Goal: Task Accomplishment & Management: Complete application form

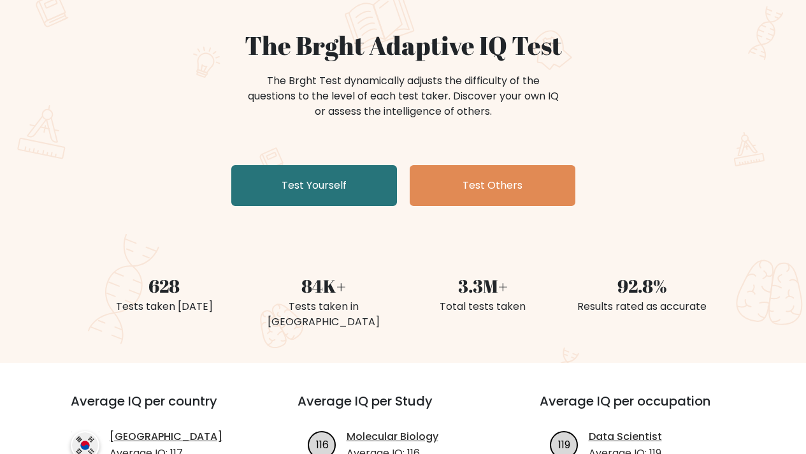
scroll to position [35, 0]
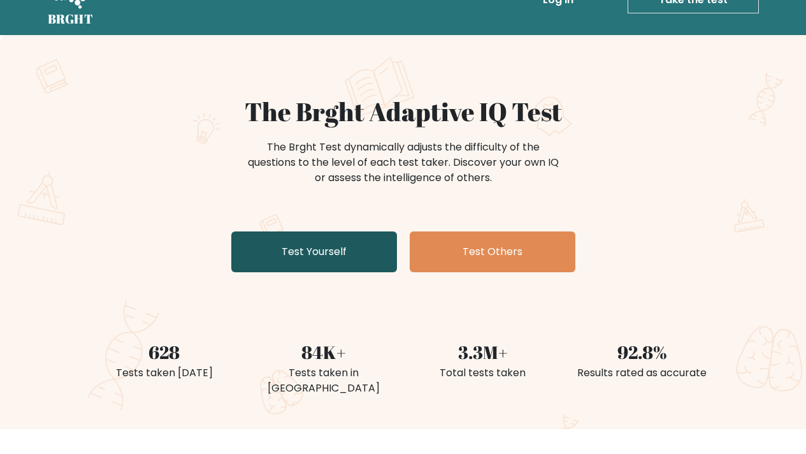
click at [350, 246] on link "Test Yourself" at bounding box center [314, 251] width 166 height 41
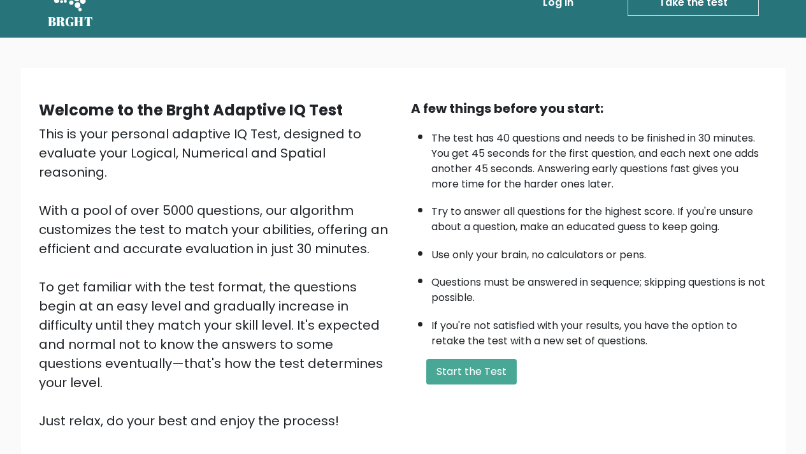
scroll to position [128, 0]
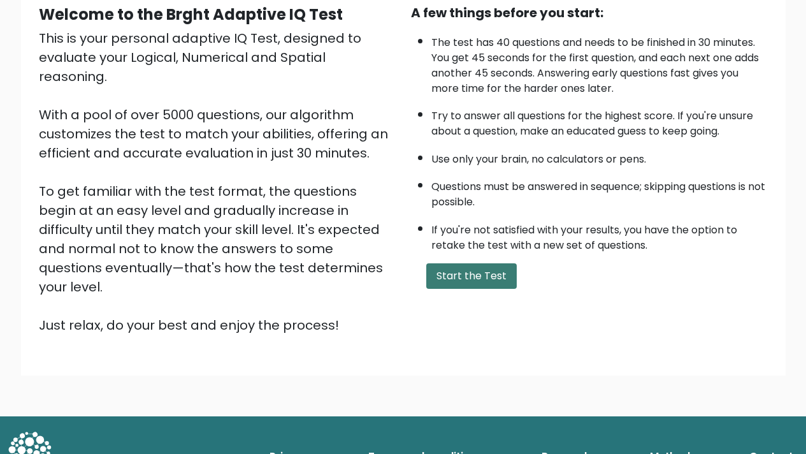
click at [460, 276] on button "Start the Test" at bounding box center [471, 275] width 90 height 25
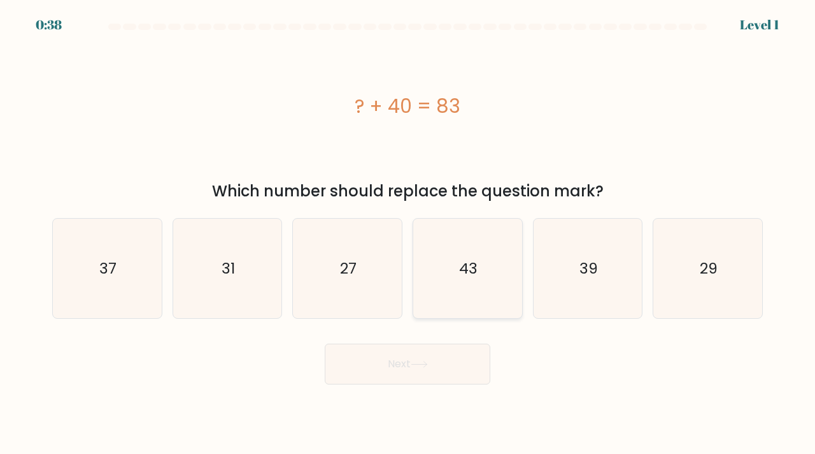
click at [448, 278] on icon "43" at bounding box center [468, 268] width 100 height 100
click at [408, 233] on input "d. 43" at bounding box center [408, 230] width 1 height 6
radio input "true"
click at [425, 355] on button "Next" at bounding box center [408, 363] width 166 height 41
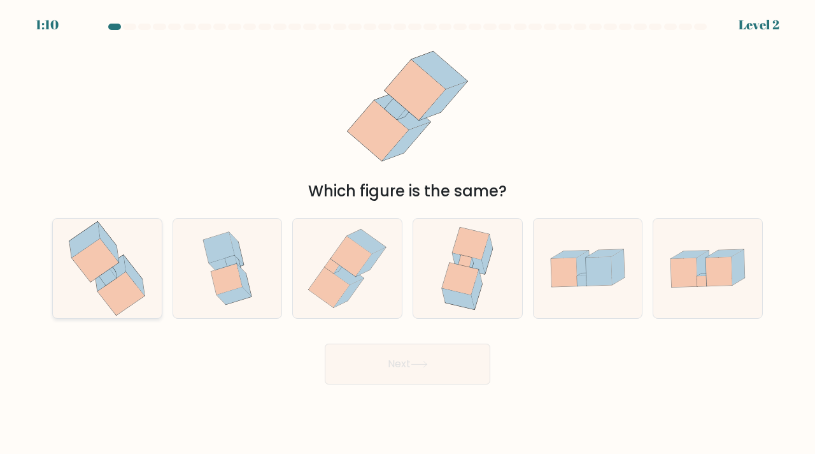
click at [110, 287] on icon at bounding box center [121, 292] width 47 height 43
click at [408, 233] on input "a." at bounding box center [408, 230] width 1 height 6
radio input "true"
click at [360, 375] on button "Next" at bounding box center [408, 363] width 166 height 41
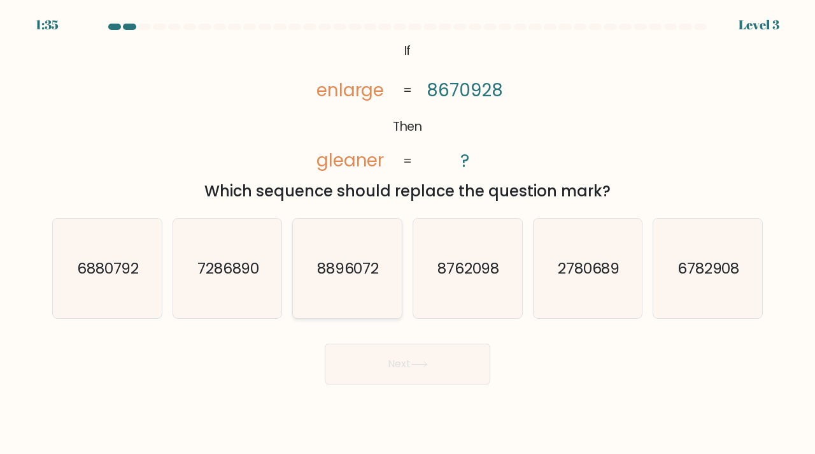
drag, startPoint x: 317, startPoint y: 284, endPoint x: 325, endPoint y: 289, distance: 9.4
click at [317, 284] on icon "8896072" at bounding box center [347, 268] width 100 height 100
click at [408, 233] on input "c. 8896072" at bounding box center [408, 230] width 1 height 6
radio input "true"
click at [387, 375] on button "Next" at bounding box center [408, 363] width 166 height 41
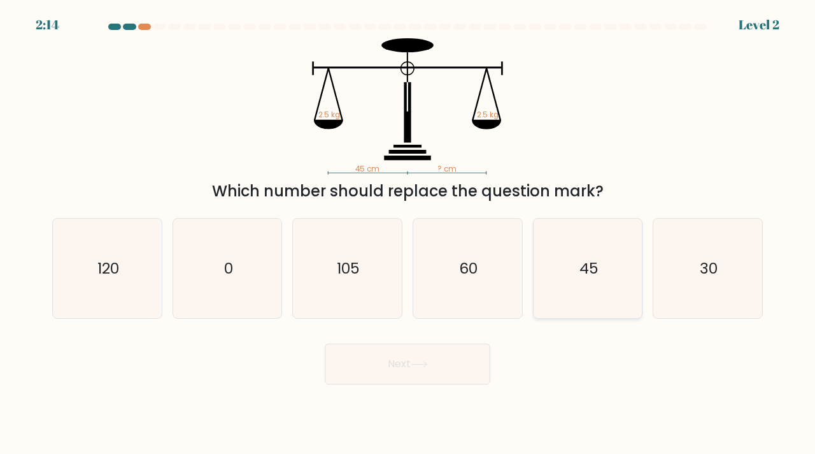
click at [578, 289] on icon "45" at bounding box center [588, 268] width 100 height 100
click at [408, 233] on input "e. 45" at bounding box center [408, 230] width 1 height 6
radio input "true"
click at [449, 370] on button "Next" at bounding box center [408, 363] width 166 height 41
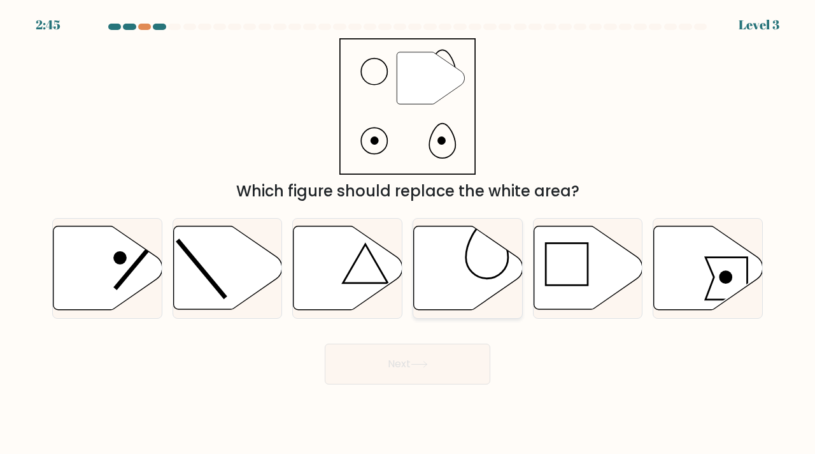
click at [459, 273] on icon at bounding box center [468, 267] width 109 height 83
click at [408, 233] on input "d." at bounding box center [408, 230] width 1 height 6
radio input "true"
click at [454, 378] on button "Next" at bounding box center [408, 363] width 166 height 41
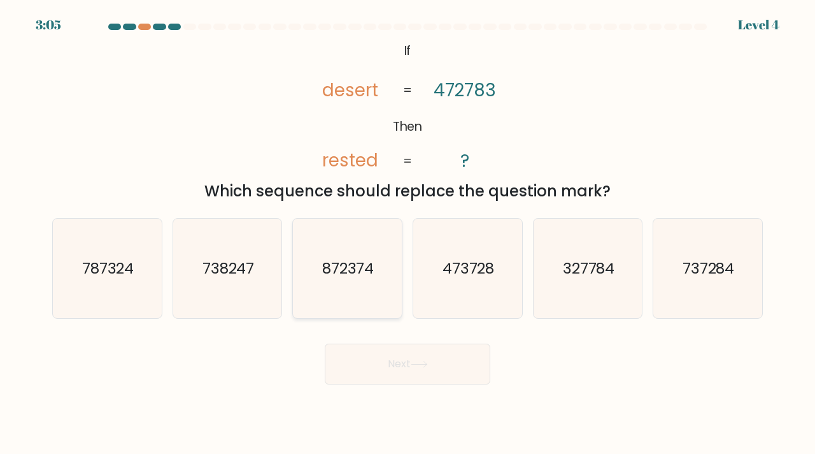
click at [368, 276] on text "872374" at bounding box center [348, 267] width 52 height 21
click at [408, 233] on input "c. 872374" at bounding box center [408, 230] width 1 height 6
radio input "true"
click at [431, 375] on button "Next" at bounding box center [408, 363] width 166 height 41
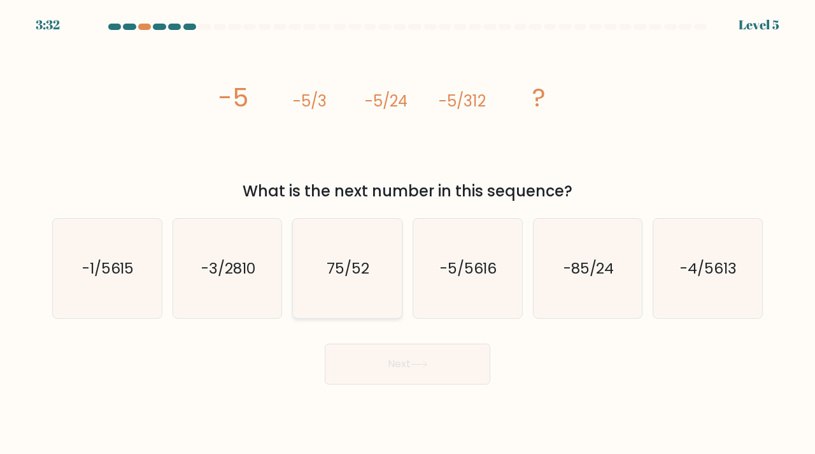
click at [339, 250] on icon "75/52" at bounding box center [347, 268] width 100 height 100
click at [408, 233] on input "c. 75/52" at bounding box center [408, 230] width 1 height 6
radio input "true"
click at [422, 370] on button "Next" at bounding box center [408, 363] width 166 height 41
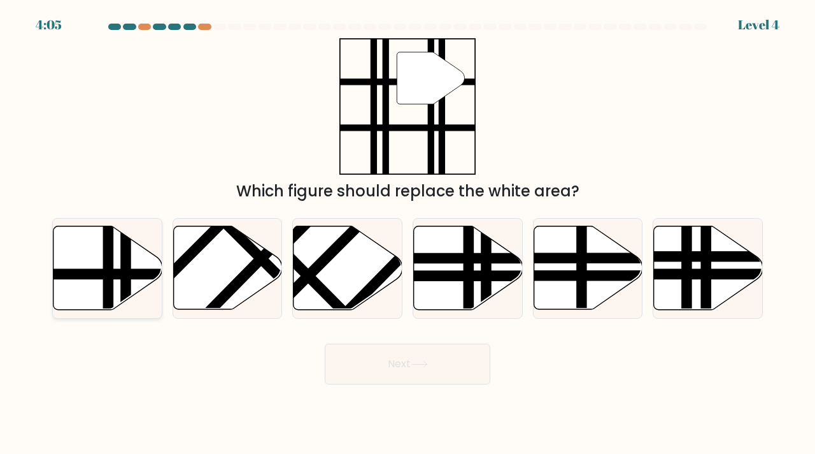
click at [97, 259] on icon at bounding box center [108, 267] width 109 height 83
click at [408, 233] on input "a." at bounding box center [408, 230] width 1 height 6
radio input "true"
click at [392, 365] on button "Next" at bounding box center [408, 363] width 166 height 41
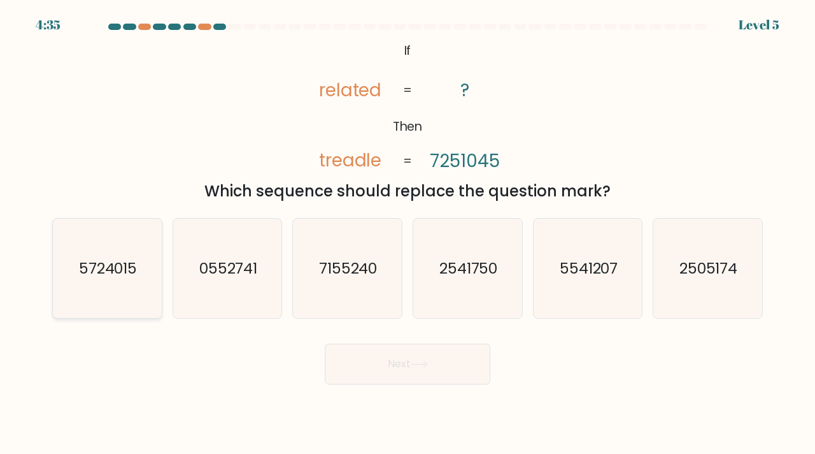
click at [147, 309] on icon "5724015" at bounding box center [107, 268] width 100 height 100
click at [408, 233] on input "a. 5724015" at bounding box center [408, 230] width 1 height 6
radio input "true"
click at [361, 359] on button "Next" at bounding box center [408, 363] width 166 height 41
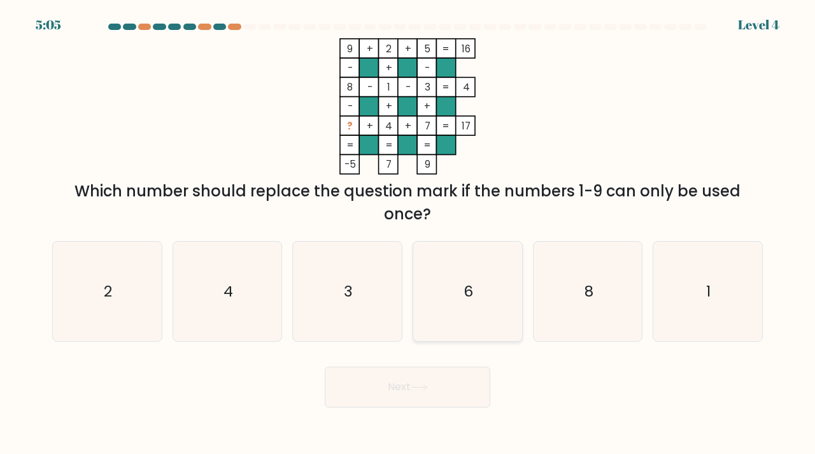
click at [456, 286] on icon "6" at bounding box center [468, 291] width 100 height 100
click at [408, 233] on input "d. 6" at bounding box center [408, 230] width 1 height 6
radio input "true"
click at [448, 380] on button "Next" at bounding box center [408, 386] width 166 height 41
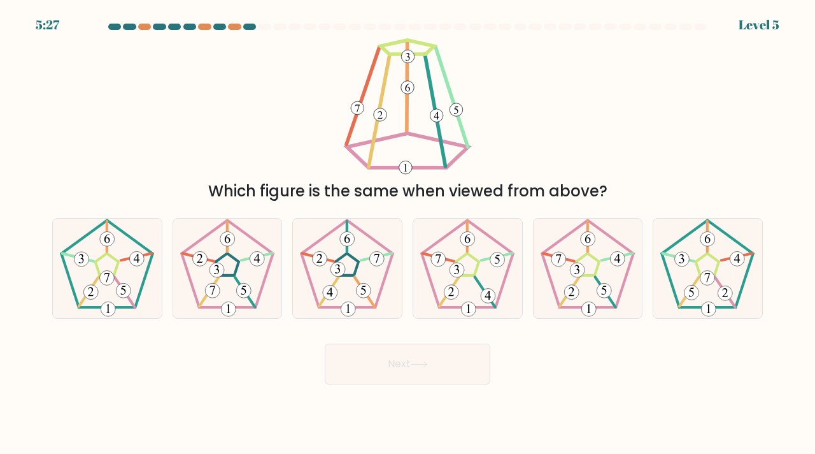
click at [275, 25] on div at bounding box center [279, 27] width 13 height 6
click at [257, 26] on at bounding box center [407, 27] width 601 height 6
click at [445, 284] on icon at bounding box center [468, 268] width 100 height 100
click at [408, 233] on input "d." at bounding box center [408, 230] width 1 height 6
radio input "true"
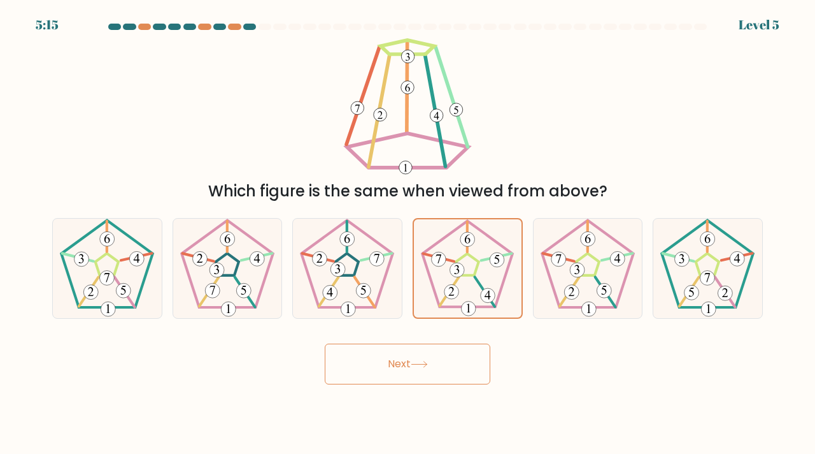
click at [452, 362] on button "Next" at bounding box center [408, 363] width 166 height 41
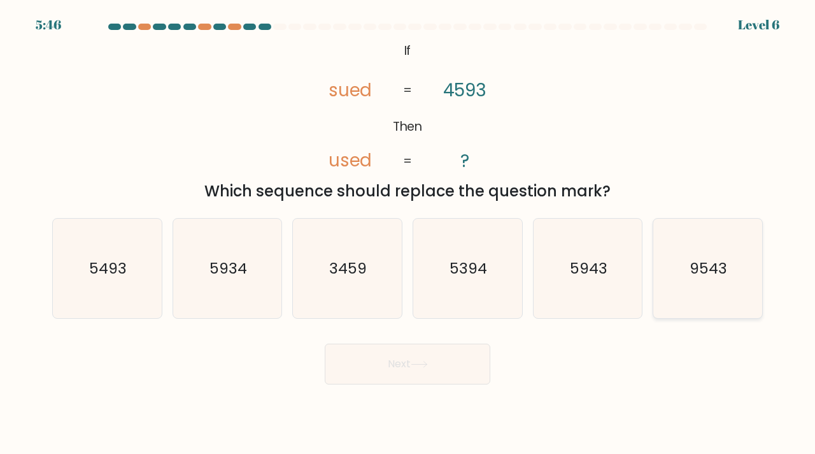
click at [678, 263] on icon "9543" at bounding box center [708, 268] width 100 height 100
click at [408, 233] on input "f. 9543" at bounding box center [408, 230] width 1 height 6
radio input "true"
click at [425, 366] on icon at bounding box center [419, 364] width 17 height 7
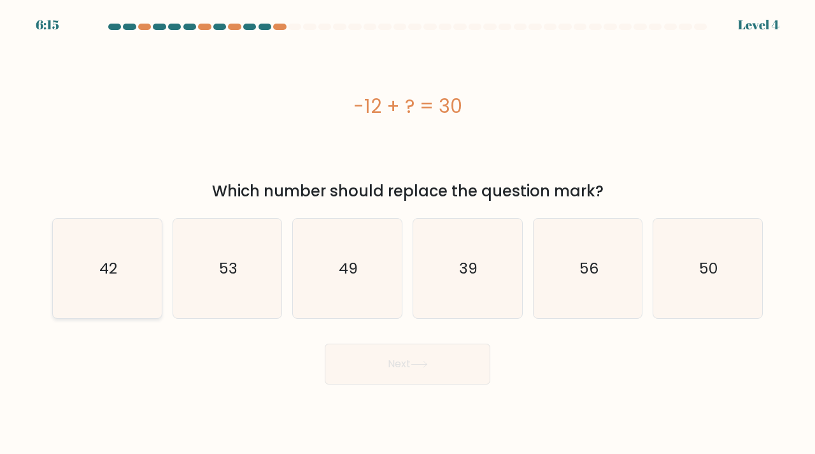
click at [152, 264] on icon "42" at bounding box center [107, 268] width 100 height 100
click at [408, 233] on input "a. 42" at bounding box center [408, 230] width 1 height 6
radio input "true"
click at [375, 372] on button "Next" at bounding box center [408, 363] width 166 height 41
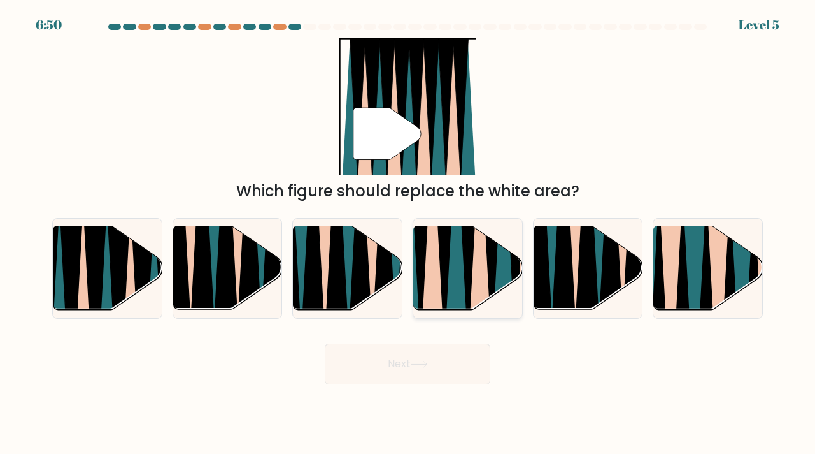
click at [448, 287] on icon at bounding box center [456, 224] width 24 height 217
click at [408, 233] on input "d." at bounding box center [408, 230] width 1 height 6
radio input "true"
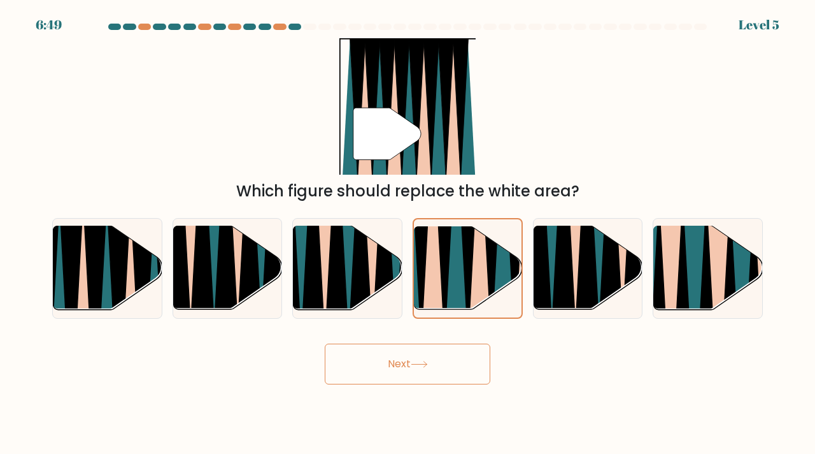
click at [448, 359] on button "Next" at bounding box center [408, 363] width 166 height 41
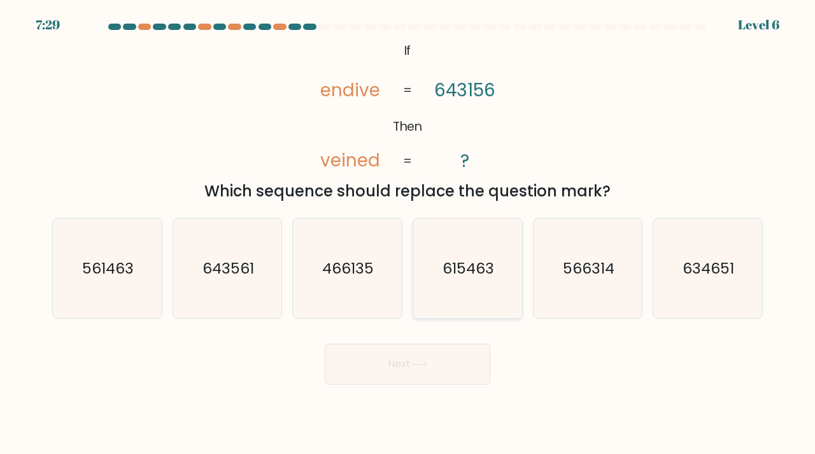
click at [464, 290] on icon "615463" at bounding box center [468, 268] width 100 height 100
click at [408, 233] on input "d. 615463" at bounding box center [408, 230] width 1 height 6
radio input "true"
click at [453, 368] on button "Next" at bounding box center [408, 363] width 166 height 41
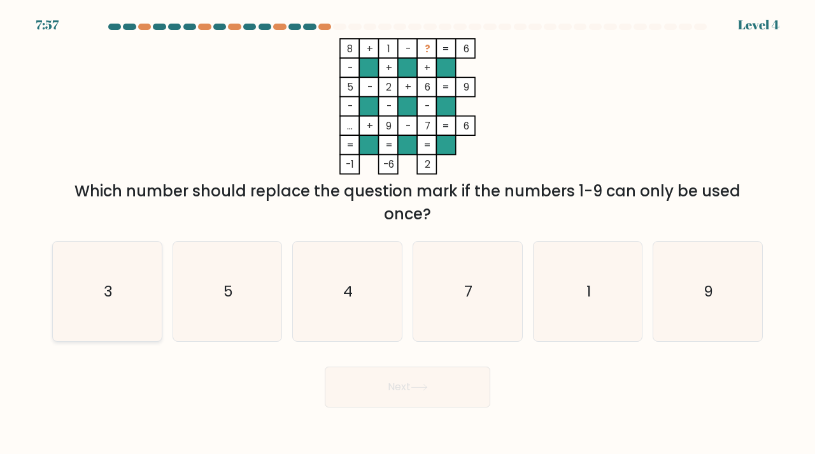
click at [138, 296] on icon "3" at bounding box center [107, 291] width 100 height 100
click at [408, 233] on input "a. 3" at bounding box center [408, 230] width 1 height 6
radio input "true"
click at [368, 393] on button "Next" at bounding box center [408, 386] width 166 height 41
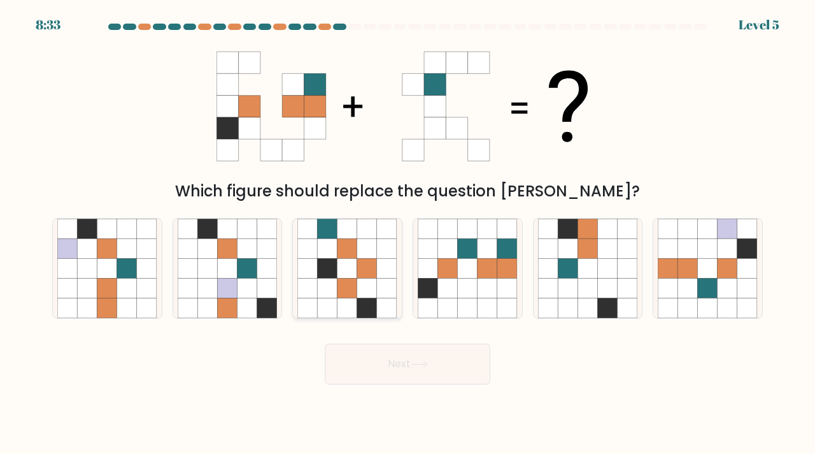
click at [324, 309] on icon at bounding box center [328, 308] width 20 height 20
click at [408, 233] on input "c." at bounding box center [408, 230] width 1 height 6
radio input "true"
click at [415, 364] on icon at bounding box center [419, 364] width 17 height 7
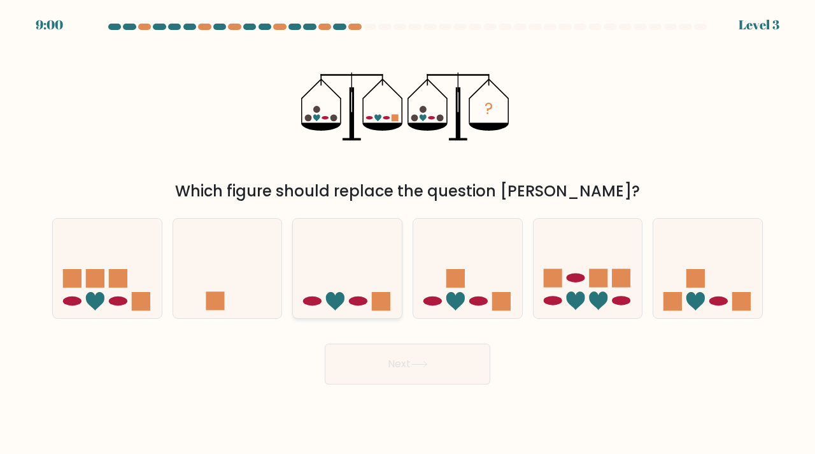
click at [376, 293] on rect at bounding box center [381, 301] width 18 height 18
click at [408, 233] on input "c." at bounding box center [408, 230] width 1 height 6
radio input "true"
click at [406, 354] on button "Next" at bounding box center [408, 363] width 166 height 41
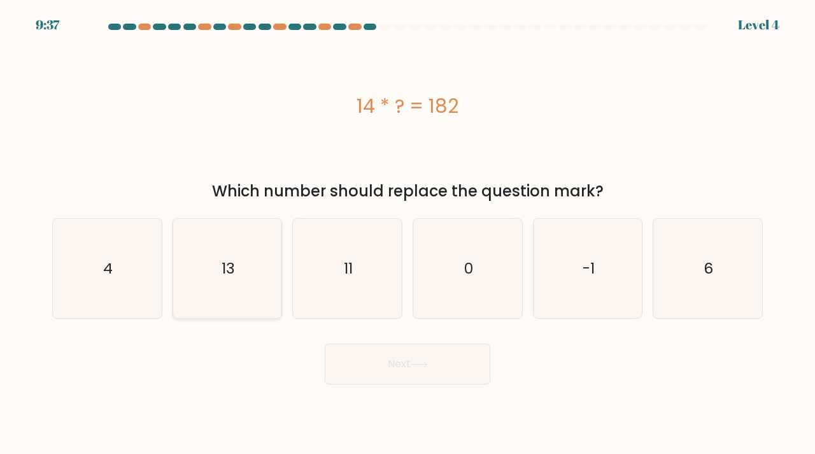
click at [232, 281] on icon "13" at bounding box center [228, 268] width 100 height 100
click at [408, 233] on input "b. 13" at bounding box center [408, 230] width 1 height 6
radio input "true"
click at [347, 371] on button "Next" at bounding box center [408, 363] width 166 height 41
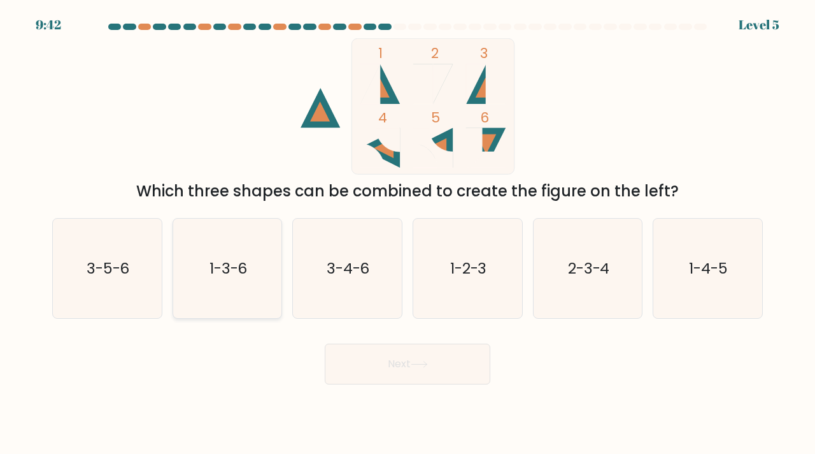
click at [206, 254] on icon "1-3-6" at bounding box center [228, 268] width 100 height 100
click at [408, 233] on input "b. 1-3-6" at bounding box center [408, 230] width 1 height 6
radio input "true"
click at [390, 353] on button "Next" at bounding box center [408, 363] width 166 height 41
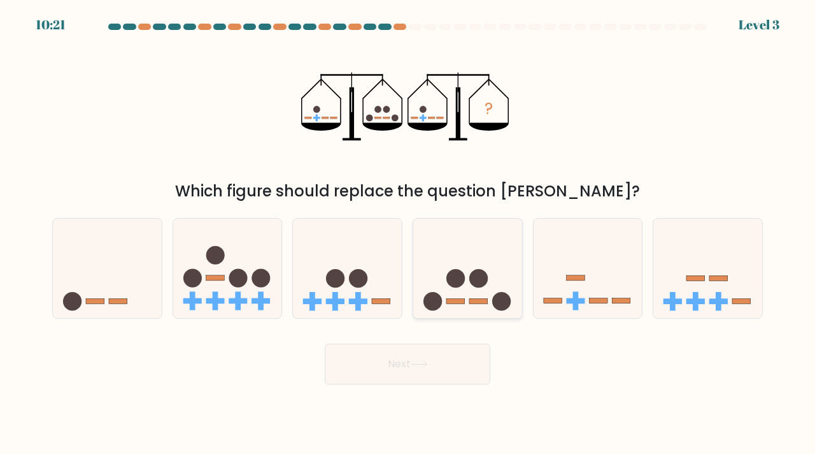
click at [459, 307] on icon at bounding box center [467, 268] width 109 height 90
click at [408, 233] on input "d." at bounding box center [408, 230] width 1 height 6
radio input "true"
click at [448, 355] on button "Next" at bounding box center [408, 363] width 166 height 41
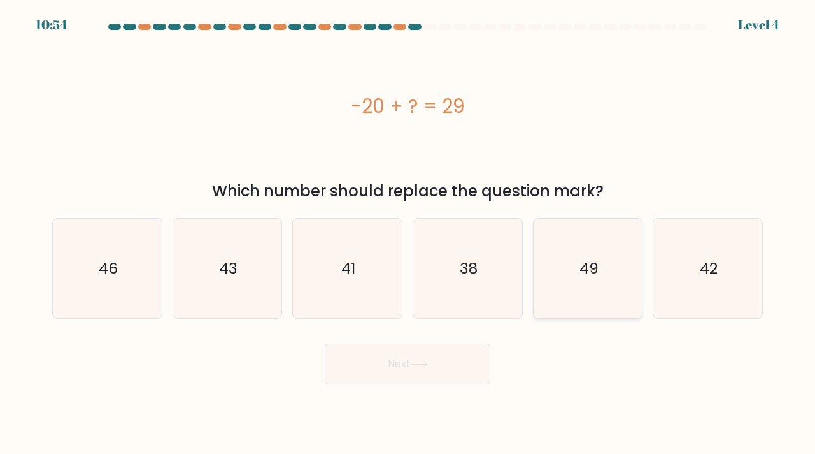
click at [608, 287] on icon "49" at bounding box center [588, 268] width 100 height 100
click at [408, 233] on input "e. 49" at bounding box center [408, 230] width 1 height 6
radio input "true"
click at [450, 352] on button "Next" at bounding box center [408, 363] width 166 height 41
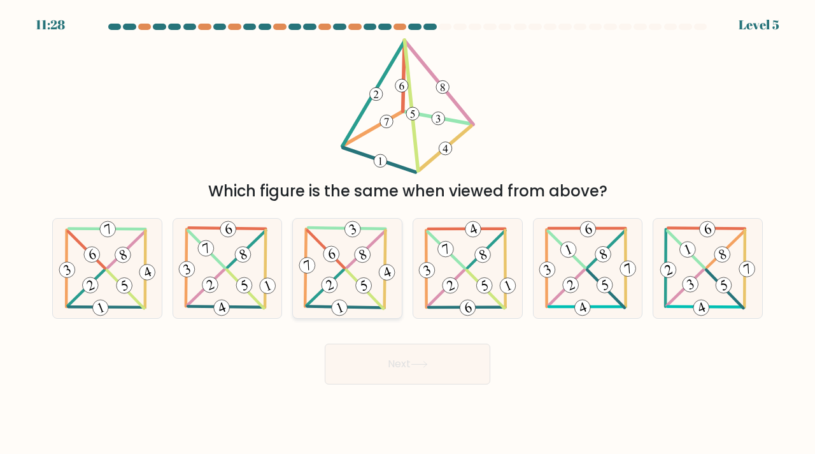
click at [371, 254] on icon at bounding box center [347, 268] width 101 height 100
click at [408, 233] on input "c." at bounding box center [408, 230] width 1 height 6
radio input "true"
click at [405, 355] on button "Next" at bounding box center [408, 363] width 166 height 41
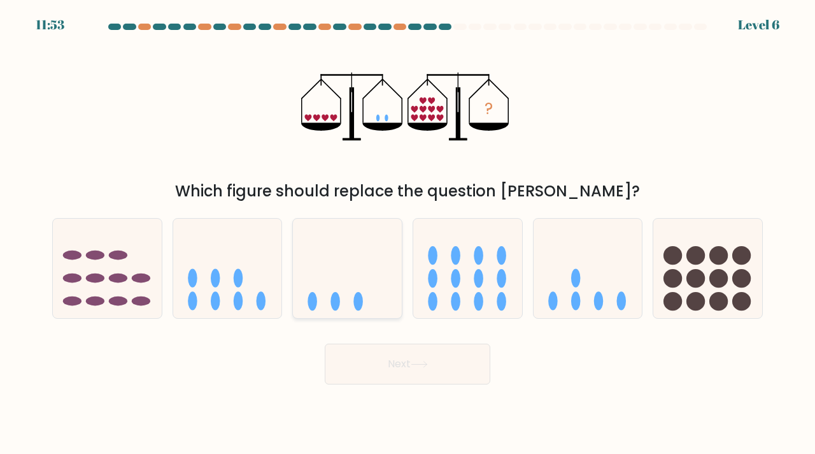
click at [307, 294] on icon at bounding box center [347, 268] width 109 height 90
click at [408, 233] on input "c." at bounding box center [408, 230] width 1 height 6
radio input "true"
click at [397, 350] on button "Next" at bounding box center [408, 363] width 166 height 41
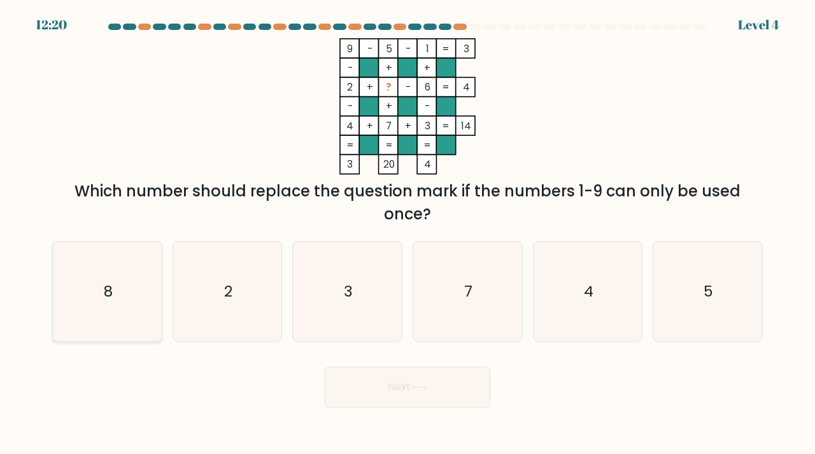
click at [90, 273] on icon "8" at bounding box center [107, 291] width 100 height 100
click at [408, 233] on input "a. 8" at bounding box center [408, 230] width 1 height 6
radio input "true"
click at [348, 380] on button "Next" at bounding box center [408, 386] width 166 height 41
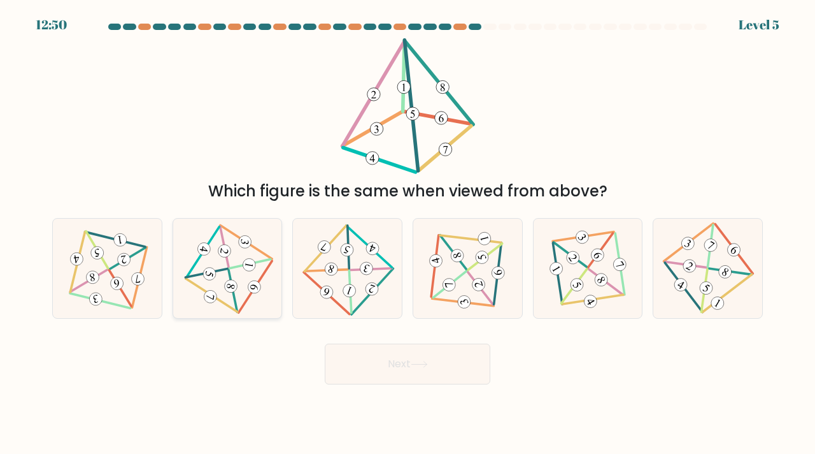
click at [218, 281] on icon at bounding box center [228, 268] width 82 height 80
click at [408, 233] on input "b." at bounding box center [408, 230] width 1 height 6
radio input "true"
click at [351, 363] on button "Next" at bounding box center [408, 363] width 166 height 41
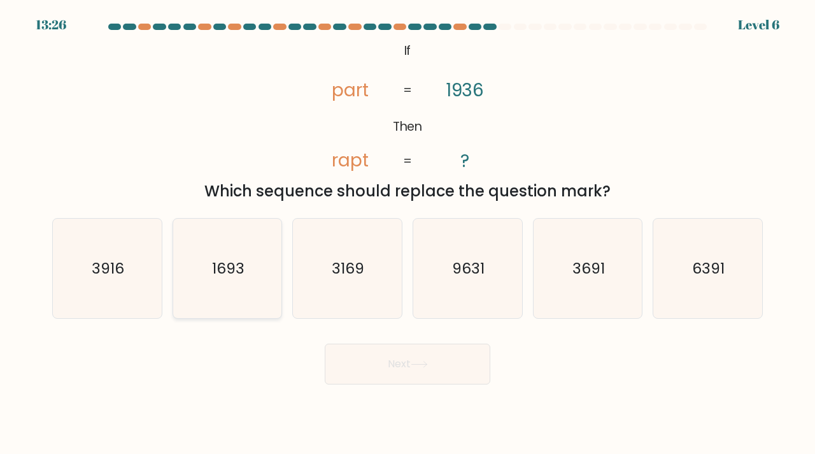
click at [247, 287] on icon "1693" at bounding box center [228, 268] width 100 height 100
click at [408, 233] on input "b. 1693" at bounding box center [408, 230] width 1 height 6
radio input "true"
drag, startPoint x: 354, startPoint y: 361, endPoint x: 348, endPoint y: 357, distance: 7.1
click at [354, 361] on button "Next" at bounding box center [408, 363] width 166 height 41
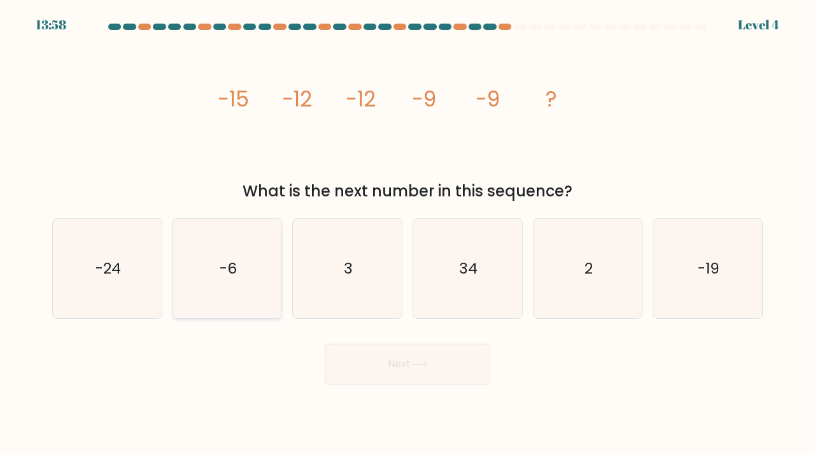
click at [244, 287] on icon "-6" at bounding box center [228, 268] width 100 height 100
click at [408, 233] on input "b. -6" at bounding box center [408, 230] width 1 height 6
radio input "true"
click at [375, 357] on button "Next" at bounding box center [408, 363] width 166 height 41
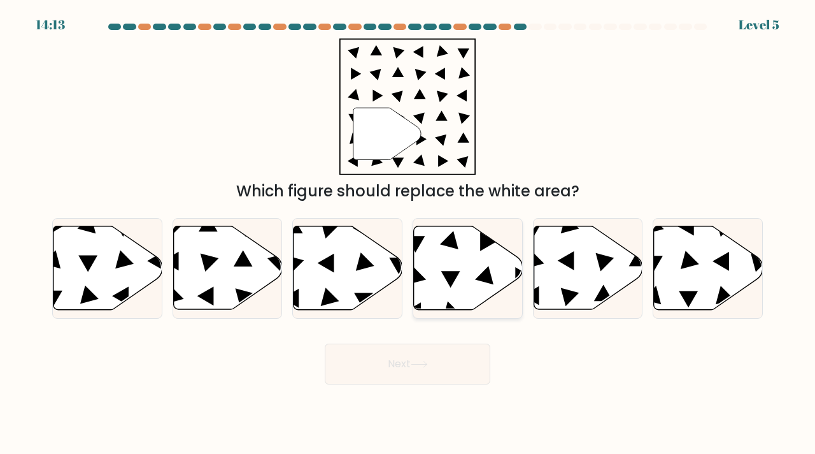
click at [501, 293] on icon at bounding box center [467, 268] width 109 height 85
click at [408, 233] on input "d." at bounding box center [408, 230] width 1 height 6
radio input "true"
click at [448, 365] on button "Next" at bounding box center [408, 363] width 166 height 41
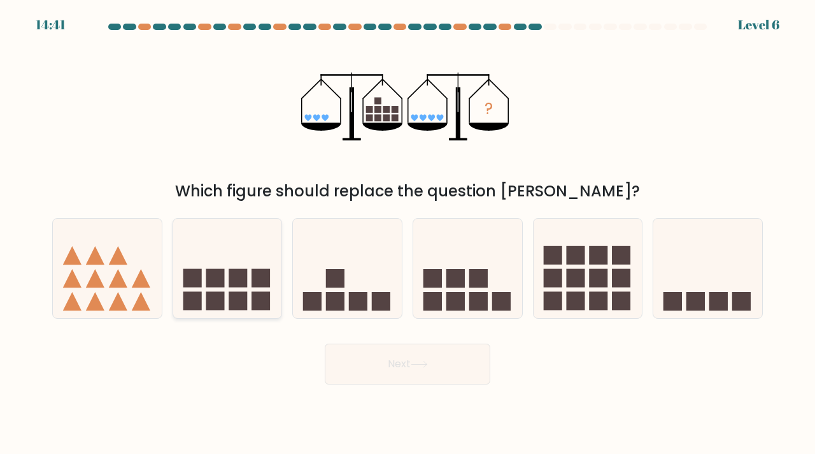
click at [261, 299] on rect at bounding box center [261, 301] width 18 height 18
click at [408, 233] on input "b." at bounding box center [408, 230] width 1 height 6
radio input "true"
click at [543, 289] on icon at bounding box center [588, 268] width 109 height 90
click at [408, 233] on input "e." at bounding box center [408, 230] width 1 height 6
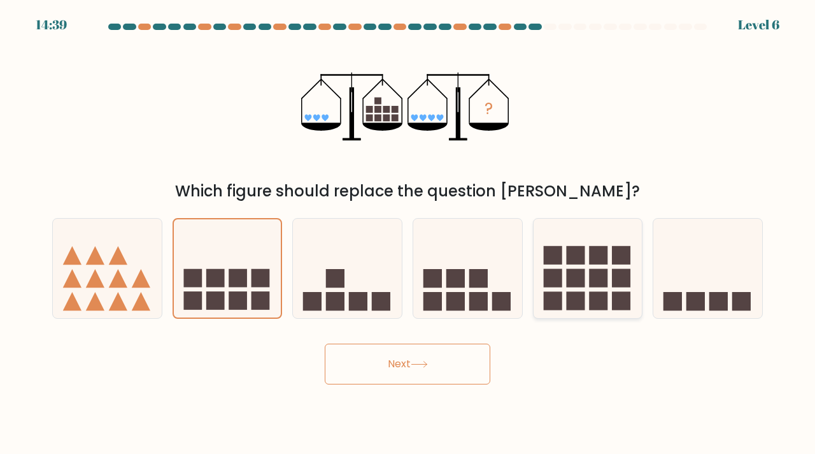
radio input "true"
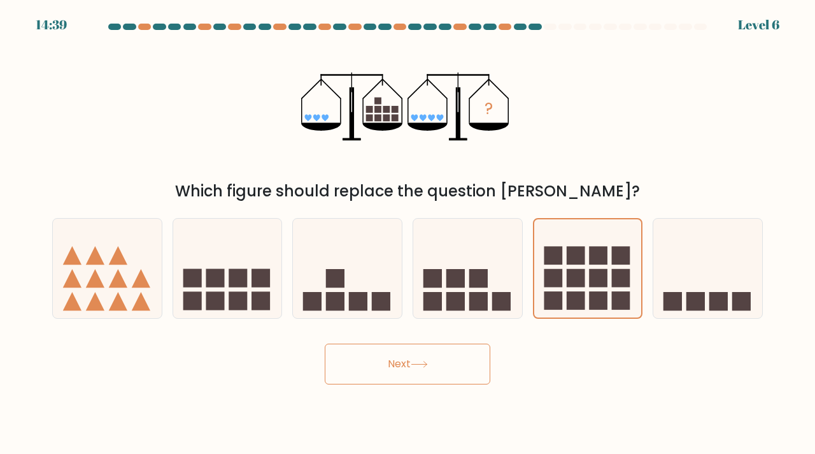
click at [447, 356] on button "Next" at bounding box center [408, 363] width 166 height 41
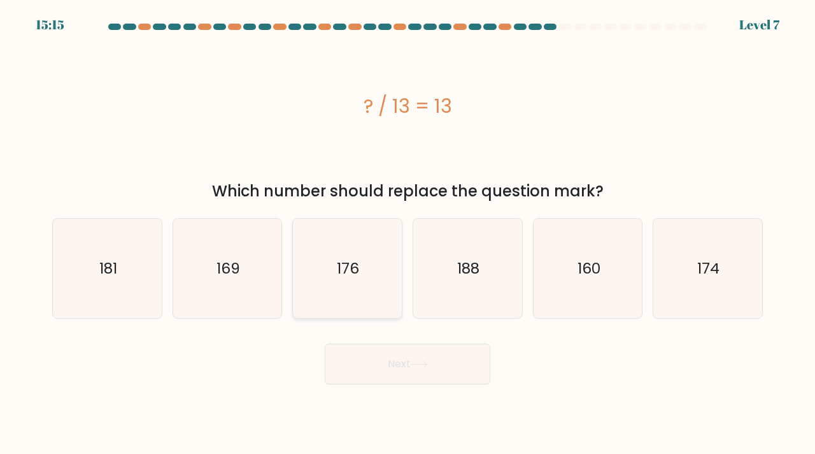
click at [373, 305] on icon "176" at bounding box center [347, 268] width 100 height 100
click at [408, 233] on input "c. 176" at bounding box center [408, 230] width 1 height 6
radio input "true"
click at [443, 365] on button "Next" at bounding box center [408, 363] width 166 height 41
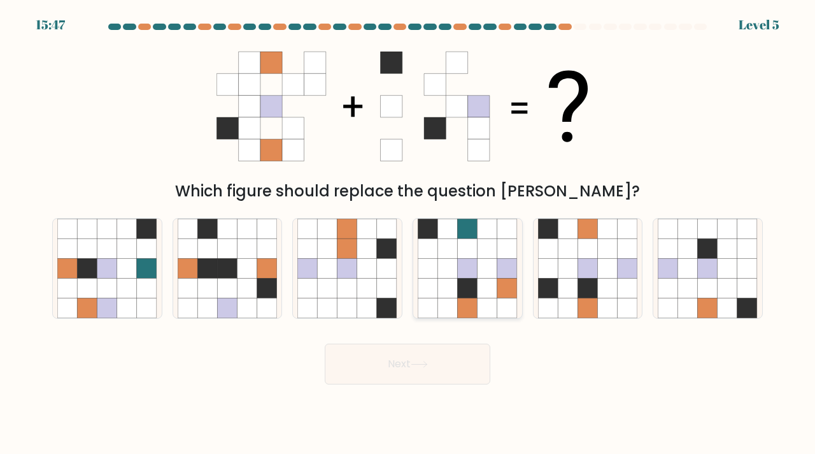
click at [478, 299] on icon at bounding box center [488, 308] width 20 height 20
click at [408, 233] on input "d." at bounding box center [408, 230] width 1 height 6
radio input "true"
click at [471, 354] on button "Next" at bounding box center [408, 363] width 166 height 41
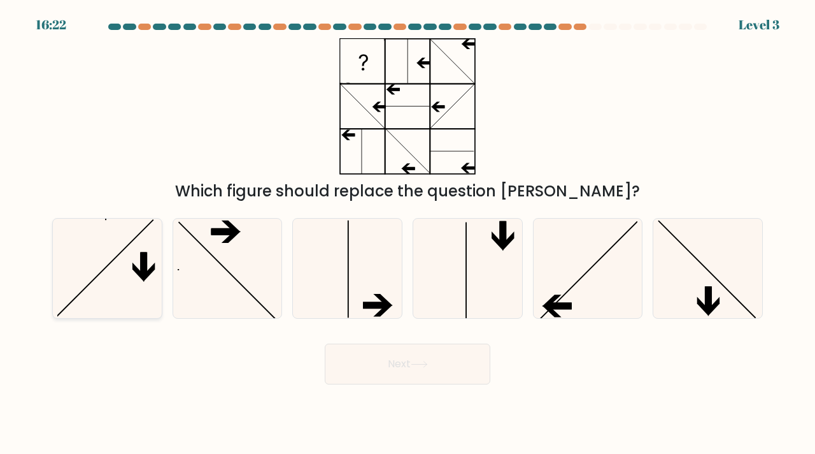
click at [136, 268] on icon at bounding box center [137, 271] width 11 height 19
click at [408, 233] on input "a." at bounding box center [408, 230] width 1 height 6
radio input "true"
click at [369, 370] on button "Next" at bounding box center [408, 363] width 166 height 41
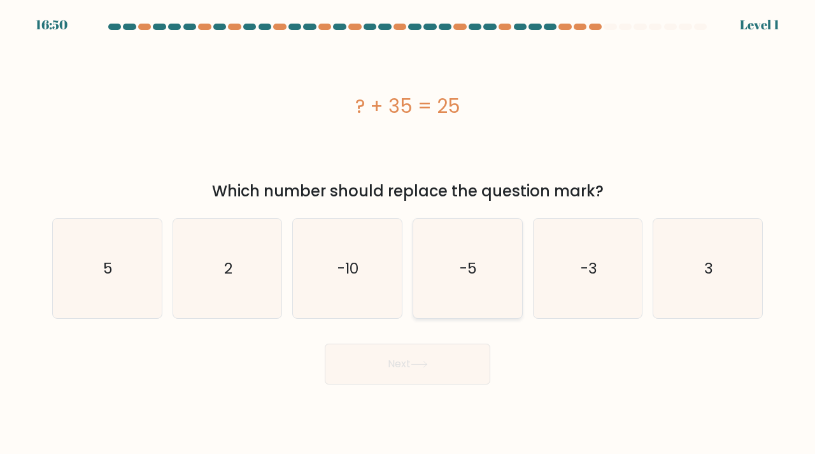
click at [463, 310] on icon "-5" at bounding box center [468, 268] width 100 height 100
click at [408, 233] on input "d. -5" at bounding box center [408, 230] width 1 height 6
radio input "true"
click at [421, 366] on icon at bounding box center [419, 364] width 17 height 7
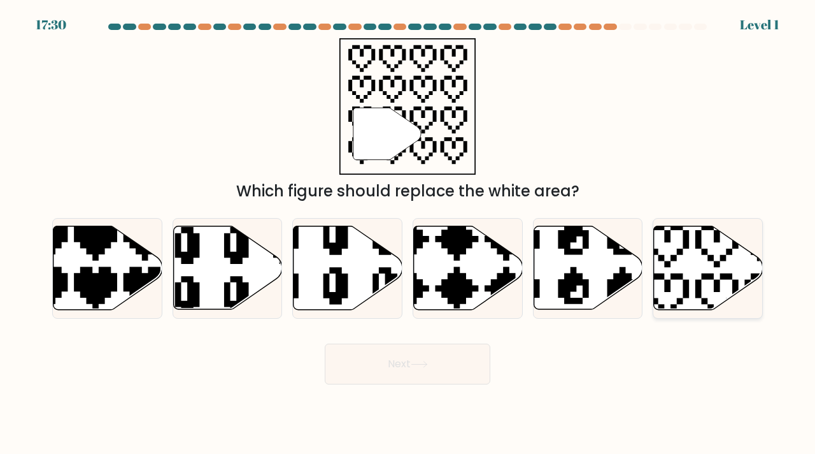
drag, startPoint x: 707, startPoint y: 294, endPoint x: 696, endPoint y: 298, distance: 11.5
click at [707, 294] on icon at bounding box center [708, 267] width 109 height 83
click at [408, 233] on input "f." at bounding box center [408, 230] width 1 height 6
radio input "true"
click at [444, 384] on button "Next" at bounding box center [408, 363] width 166 height 41
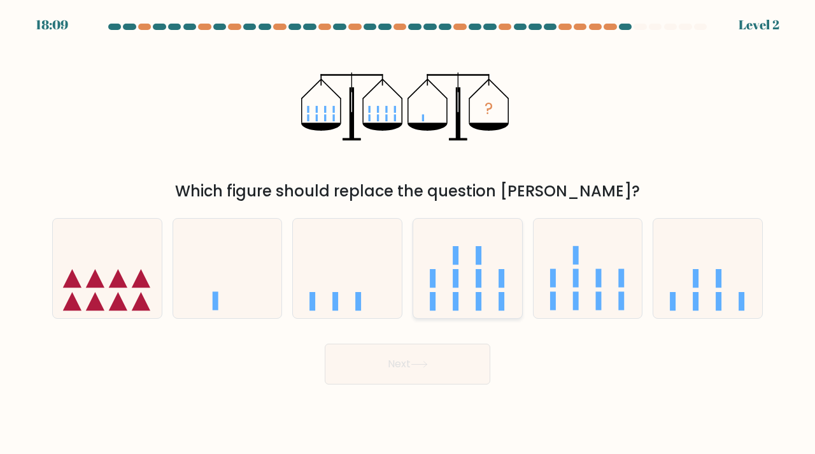
click at [496, 306] on icon at bounding box center [467, 268] width 109 height 90
click at [408, 233] on input "d." at bounding box center [408, 230] width 1 height 6
radio input "true"
click at [262, 288] on icon at bounding box center [227, 268] width 109 height 90
click at [408, 233] on input "b." at bounding box center [408, 230] width 1 height 6
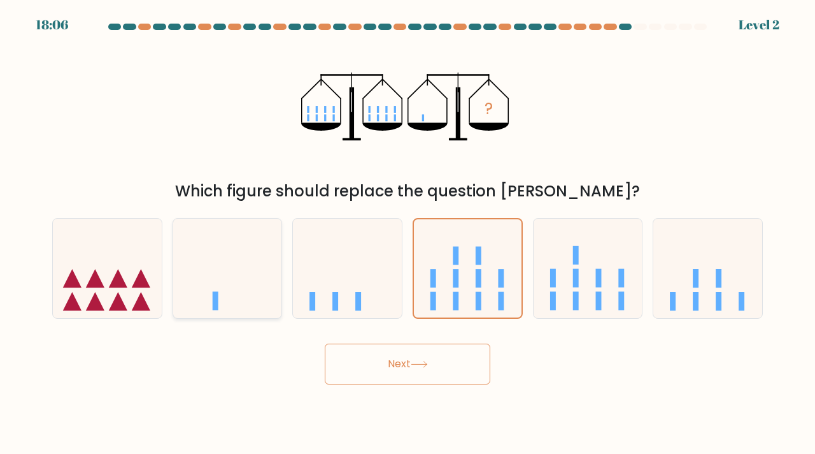
radio input "true"
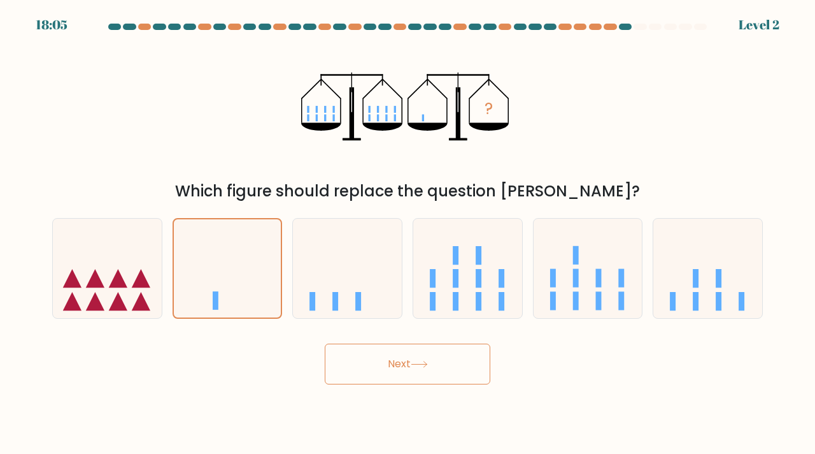
click at [422, 371] on button "Next" at bounding box center [408, 363] width 166 height 41
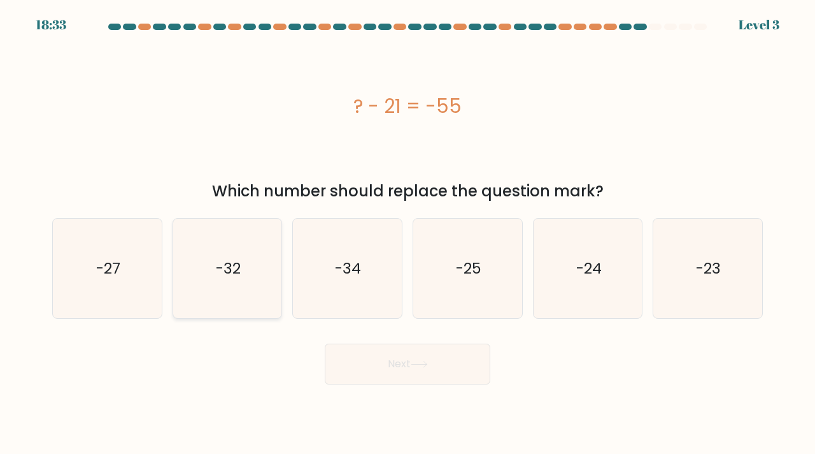
drag, startPoint x: 84, startPoint y: 290, endPoint x: 182, endPoint y: 308, distance: 99.1
click at [84, 290] on icon "-27" at bounding box center [107, 268] width 100 height 100
click at [408, 233] on input "a. -27" at bounding box center [408, 230] width 1 height 6
radio input "true"
click at [356, 370] on button "Next" at bounding box center [408, 363] width 166 height 41
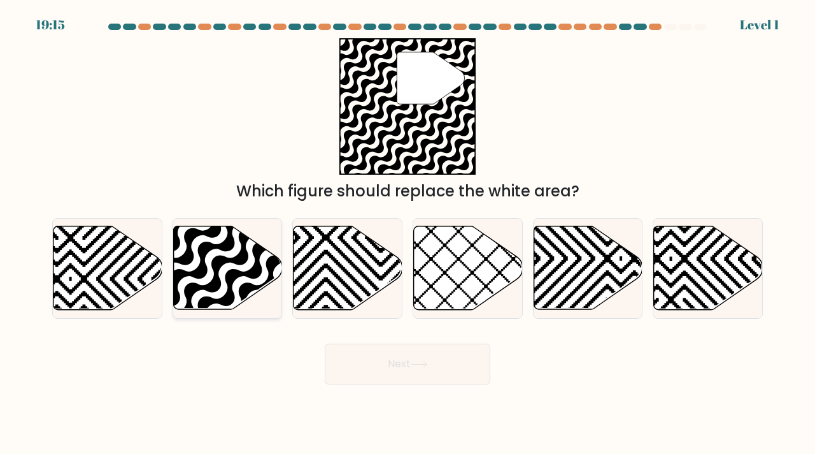
click at [234, 283] on icon at bounding box center [227, 267] width 109 height 83
click at [408, 233] on input "b." at bounding box center [408, 230] width 1 height 6
radio input "true"
click at [406, 371] on button "Next" at bounding box center [408, 363] width 166 height 41
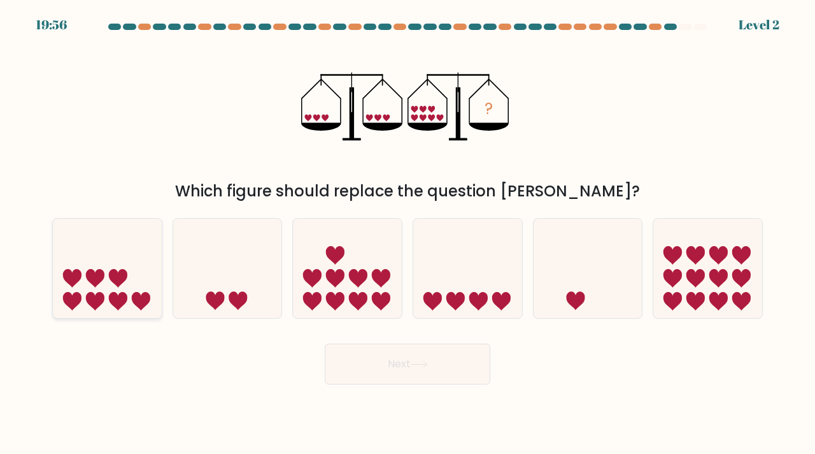
click at [121, 269] on icon at bounding box center [118, 278] width 18 height 18
click at [408, 233] on input "a." at bounding box center [408, 230] width 1 height 6
radio input "true"
click at [366, 361] on button "Next" at bounding box center [408, 363] width 166 height 41
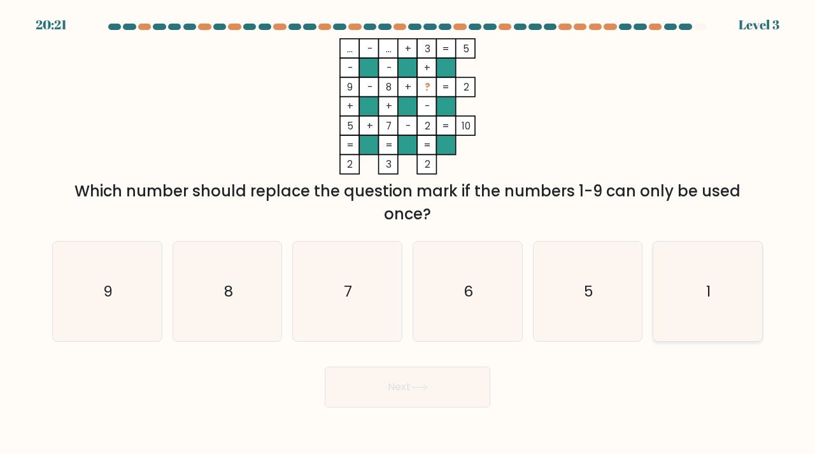
click at [654, 314] on div "1" at bounding box center [708, 291] width 110 height 101
click at [408, 233] on input "f. 1" at bounding box center [408, 230] width 1 height 6
radio input "true"
click at [392, 388] on button "Next" at bounding box center [408, 386] width 166 height 41
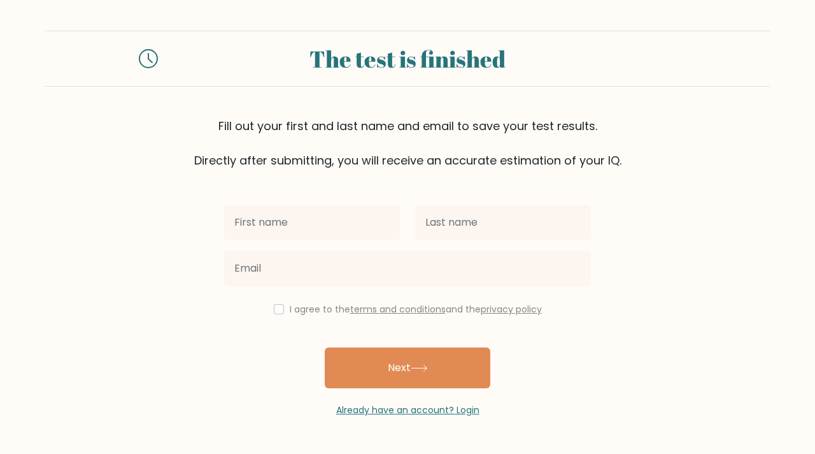
click at [340, 233] on input "text" at bounding box center [312, 222] width 176 height 36
type input "Ali"
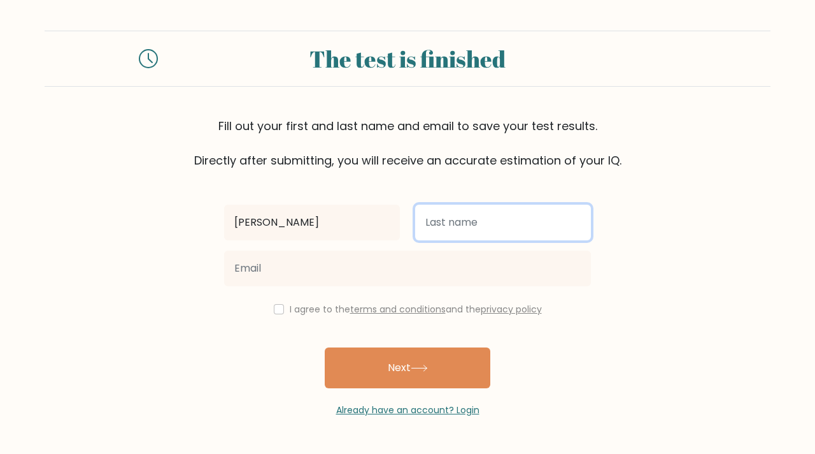
click at [459, 219] on input "text" at bounding box center [503, 222] width 176 height 36
type input "Aydogdu"
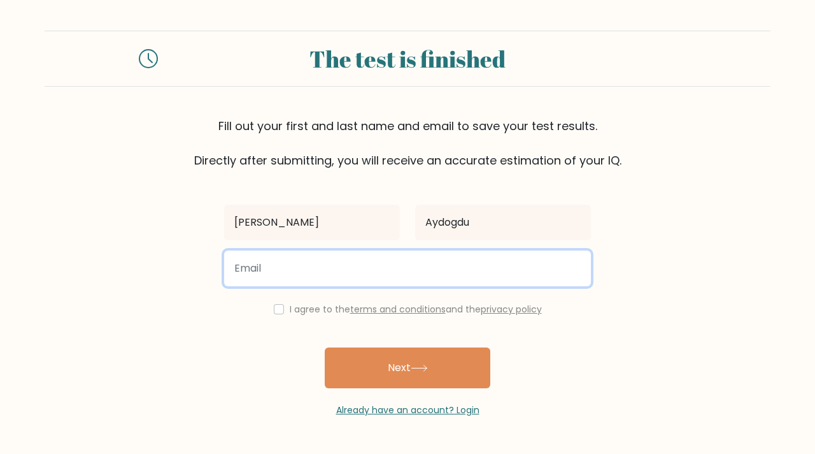
click at [361, 276] on input "email" at bounding box center [407, 268] width 367 height 36
type input "Aaydogdu201@gmail.com"
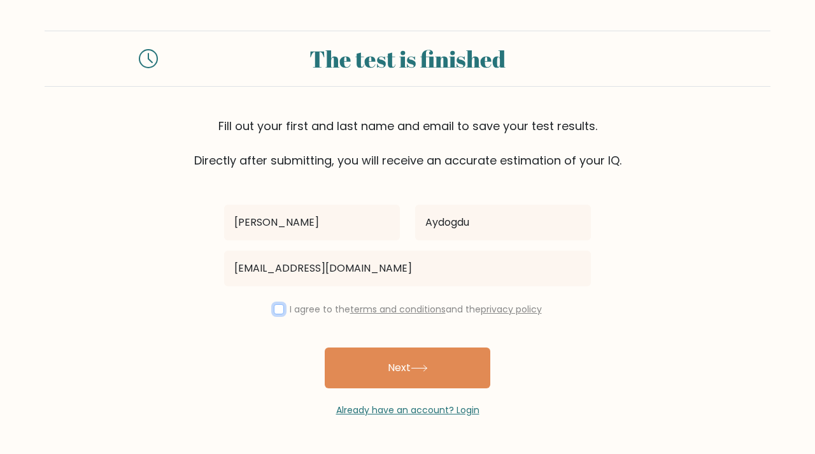
click at [274, 313] on input "checkbox" at bounding box center [279, 309] width 10 height 10
checkbox input "true"
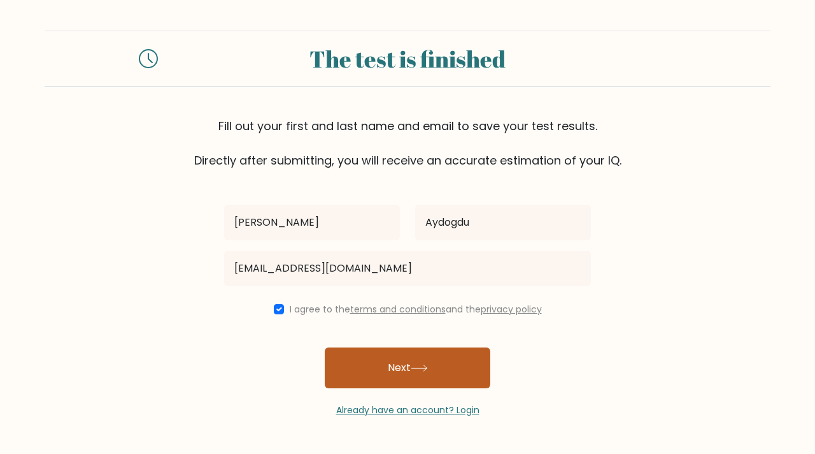
click at [387, 360] on button "Next" at bounding box center [408, 367] width 166 height 41
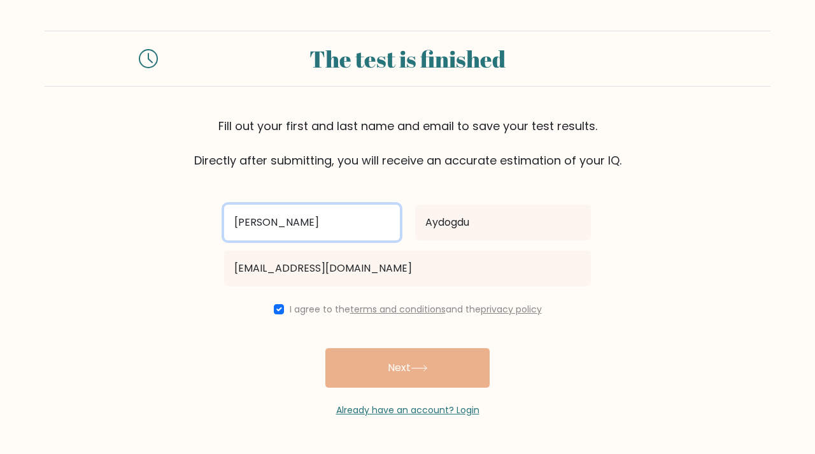
click at [313, 235] on input "[PERSON_NAME]" at bounding box center [312, 222] width 176 height 36
type input "A"
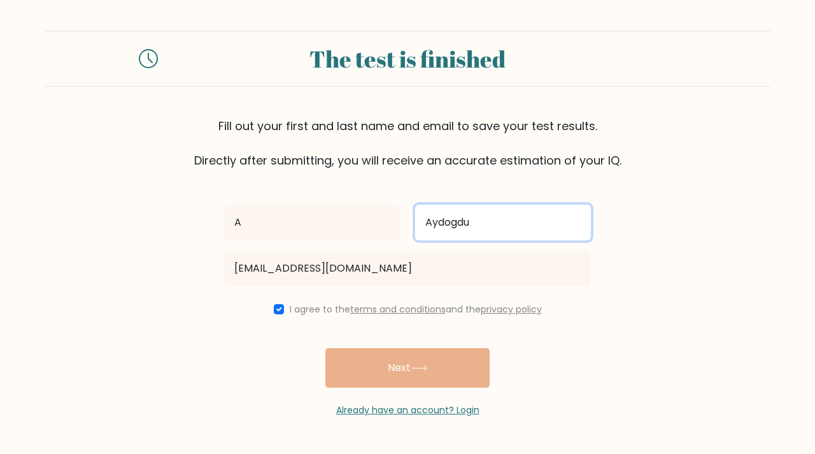
drag, startPoint x: 484, startPoint y: 219, endPoint x: 431, endPoint y: 221, distance: 52.9
click at [434, 222] on input "Aydogdu" at bounding box center [503, 222] width 176 height 36
type input "A"
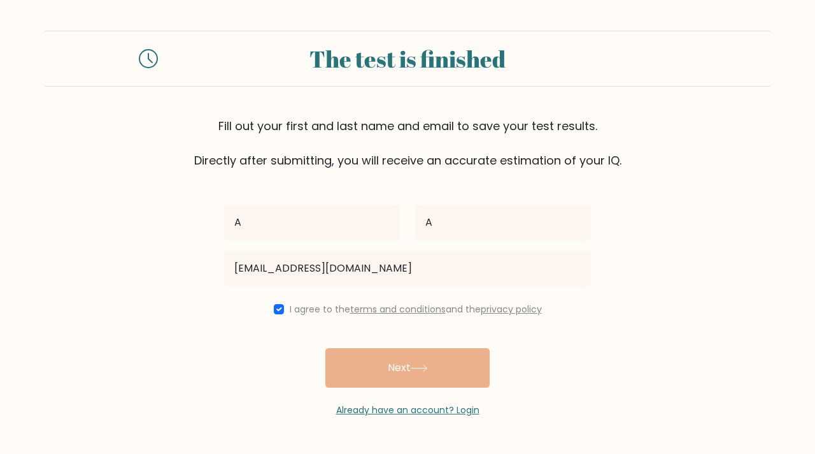
click at [541, 347] on div "A A Aaydogdu201@gmail.com I agree to the terms and conditions and the privacy p…" at bounding box center [408, 293] width 382 height 248
click at [401, 371] on div "A A Aaydogdu201@gmail.com I agree to the terms and conditions and the privacy p…" at bounding box center [408, 293] width 382 height 248
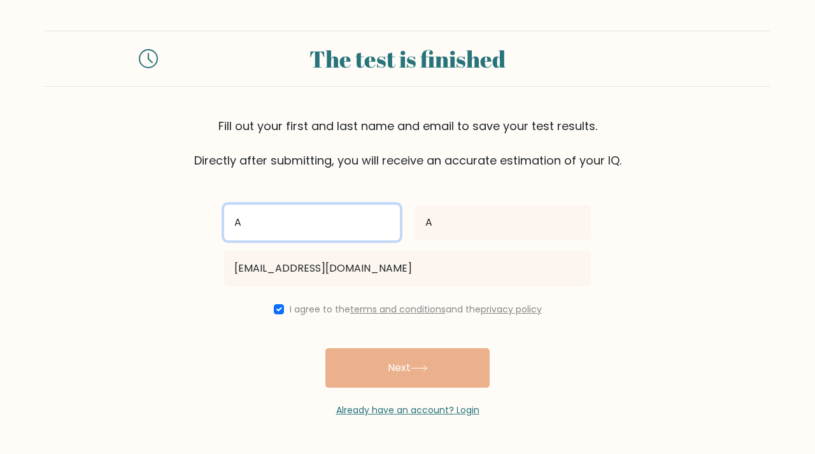
click at [333, 220] on input "A" at bounding box center [312, 222] width 176 height 36
type input "A"
click at [312, 215] on input "A" at bounding box center [312, 222] width 176 height 36
type input "A"
type input "ben"
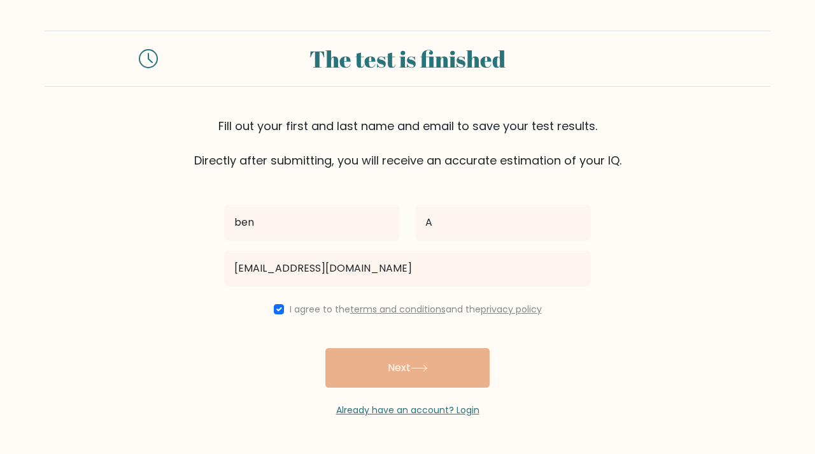
click at [531, 301] on div "I agree to the terms and conditions and the privacy policy" at bounding box center [408, 308] width 382 height 15
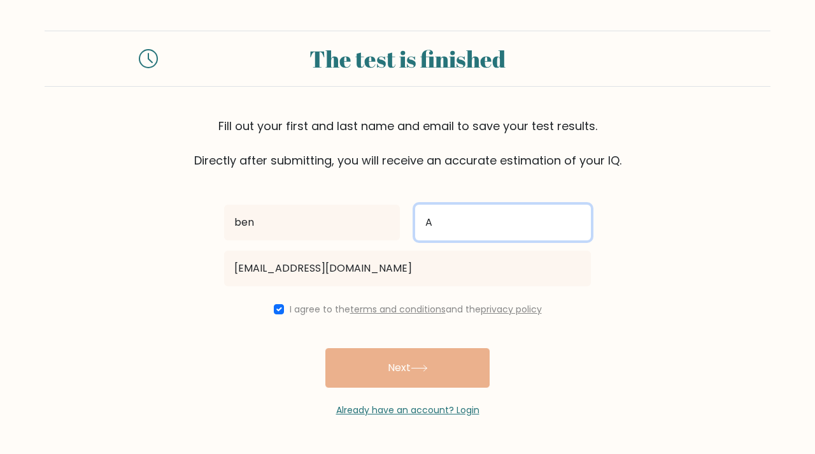
click at [473, 217] on input "A" at bounding box center [503, 222] width 176 height 36
type input "Alter"
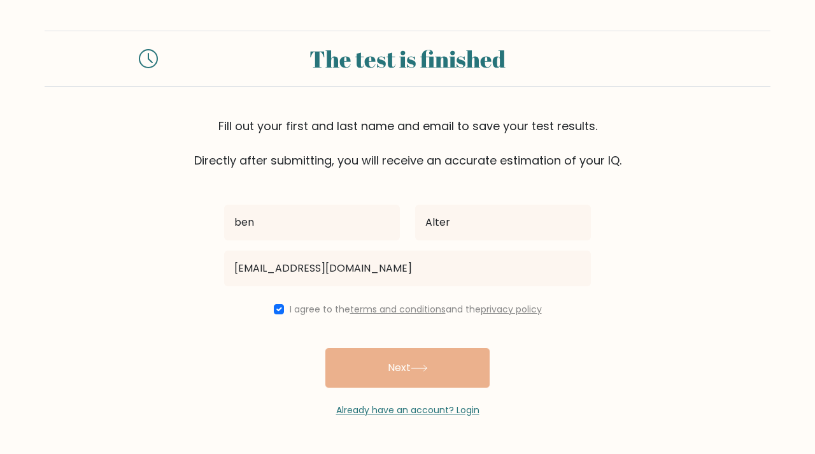
click at [268, 182] on div "ben Alter Aaydogdu201@gmail.com I agree to the terms and conditions and the pri…" at bounding box center [408, 293] width 382 height 248
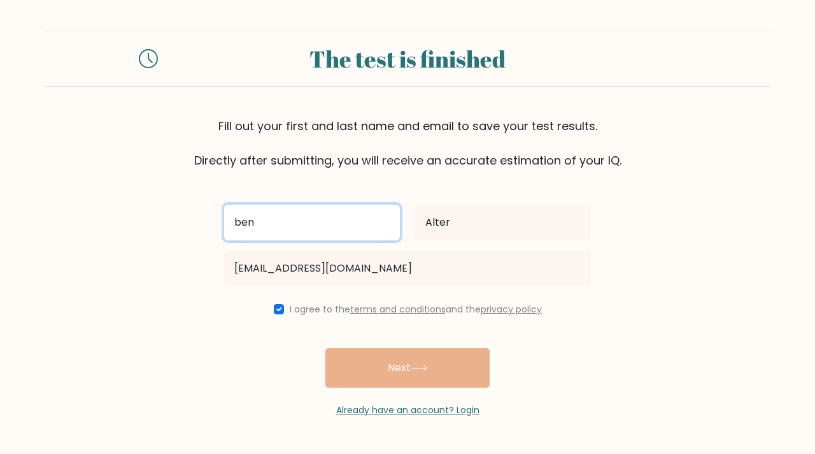
click at [329, 228] on input "ben" at bounding box center [312, 222] width 176 height 36
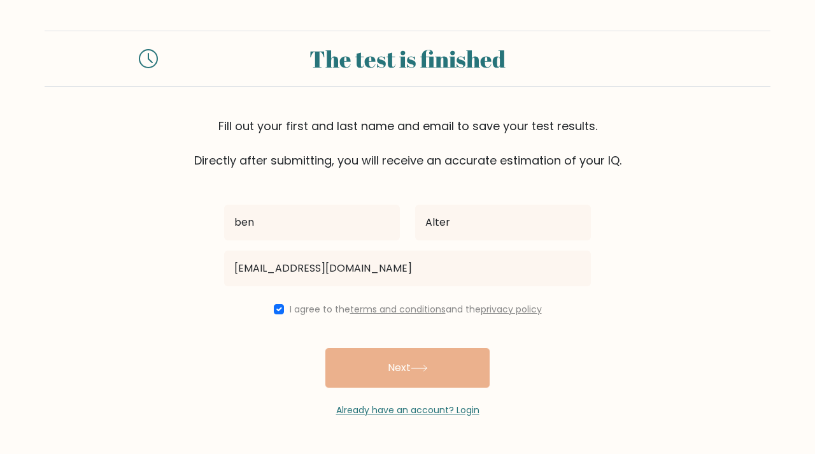
click at [264, 310] on div "I agree to the terms and conditions and the privacy policy" at bounding box center [408, 308] width 382 height 15
click at [275, 306] on input "checkbox" at bounding box center [279, 309] width 10 height 10
checkbox input "false"
click at [285, 331] on div "ben Alter Aaydogdu201@gmail.com I agree to the terms and conditions and the pri…" at bounding box center [408, 293] width 382 height 248
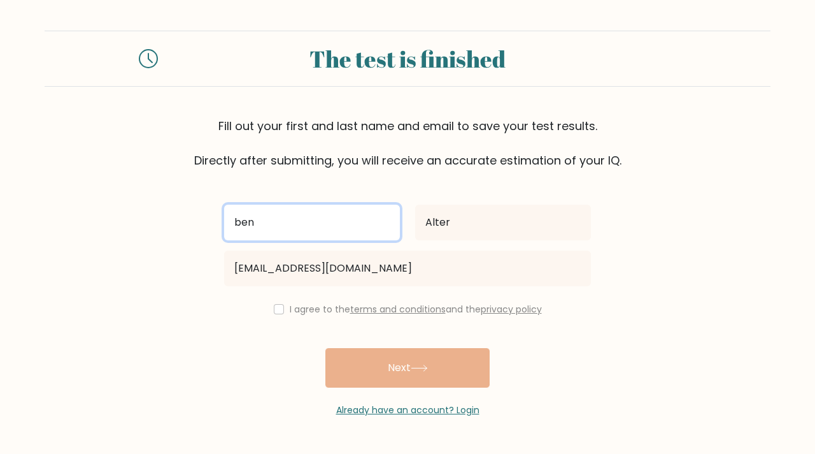
click at [324, 234] on input "ben" at bounding box center [312, 222] width 176 height 36
drag, startPoint x: 320, startPoint y: 219, endPoint x: 202, endPoint y: 218, distance: 118.5
click at [217, 221] on div "ben" at bounding box center [312, 222] width 191 height 46
type input "[PERSON_NAME]"
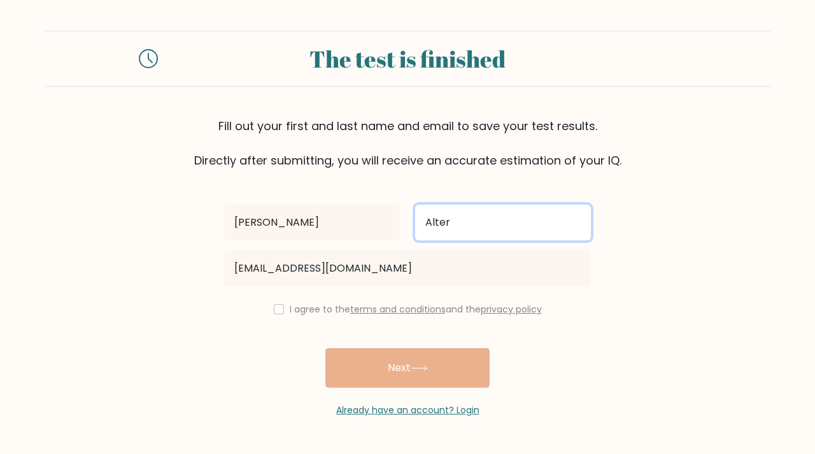
drag, startPoint x: 463, startPoint y: 229, endPoint x: 456, endPoint y: 229, distance: 7.0
click at [464, 232] on input "Alter" at bounding box center [503, 222] width 176 height 36
type input "Aydogdu"
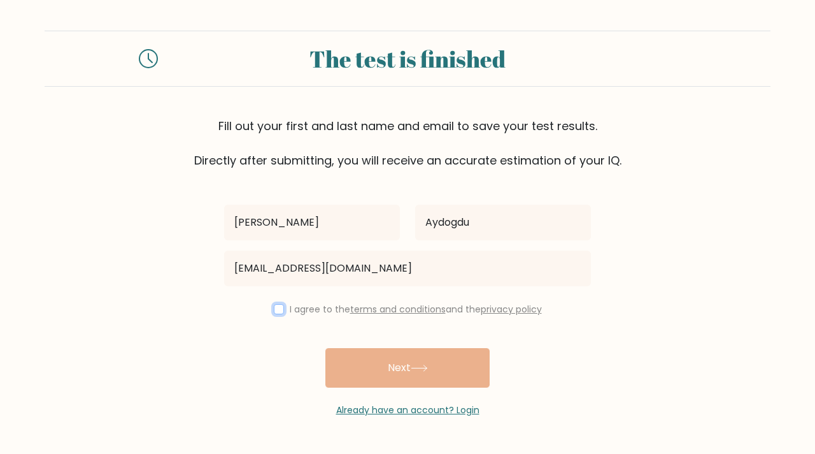
click at [274, 310] on input "checkbox" at bounding box center [279, 309] width 10 height 10
checkbox input "true"
click at [373, 355] on div "Ali Aydogdu Aaydogdu201@gmail.com I agree to the terms and conditions and the p…" at bounding box center [408, 293] width 382 height 248
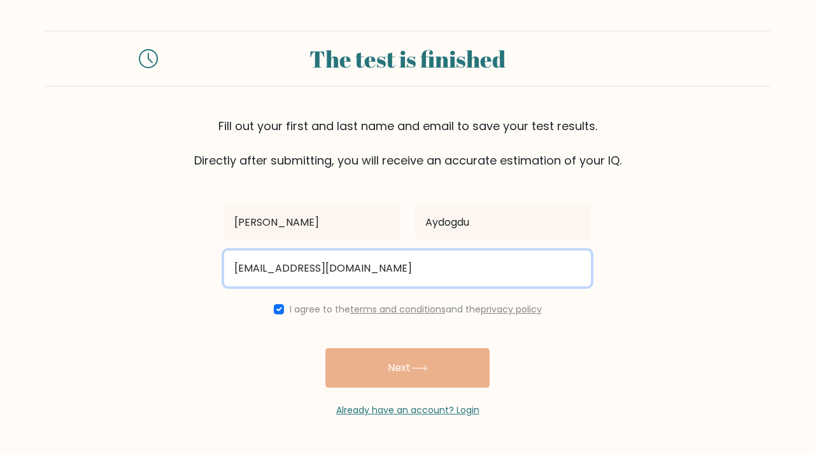
click at [314, 266] on input "Aaydogdu201@gmail.com" at bounding box center [407, 268] width 367 height 36
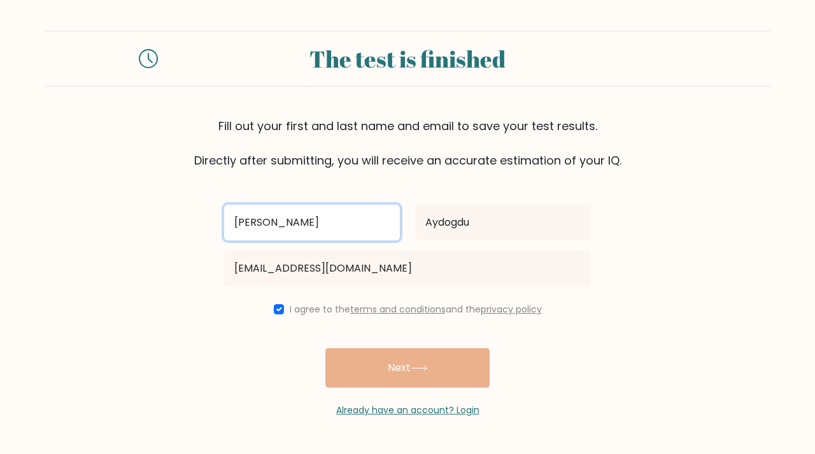
click at [293, 220] on input "[PERSON_NAME]" at bounding box center [312, 222] width 176 height 36
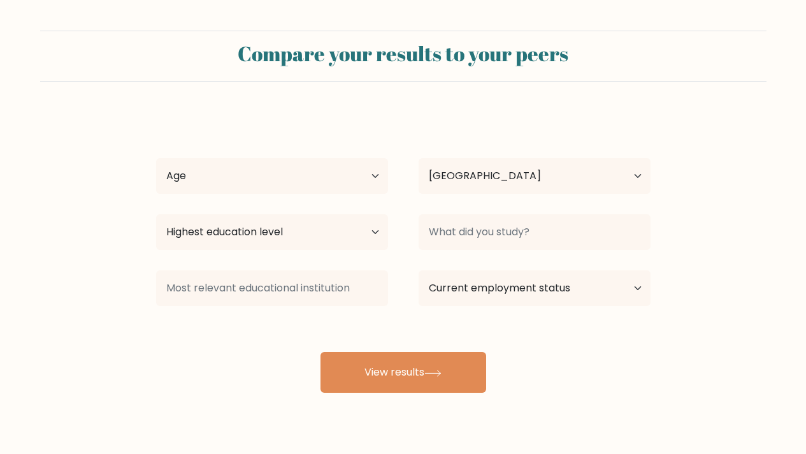
select select "GB"
click at [294, 192] on select "Age Under 18 years old 18-24 years old 25-34 years old 35-44 years old 45-54 ye…" at bounding box center [272, 176] width 232 height 36
select select "18_24"
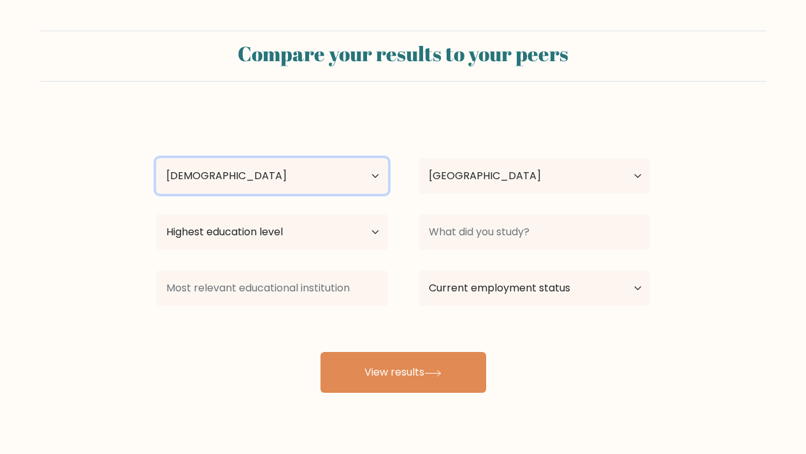
click at [156, 158] on select "Age Under 18 years old 18-24 years old 25-34 years old 35-44 years old 45-54 ye…" at bounding box center [272, 176] width 232 height 36
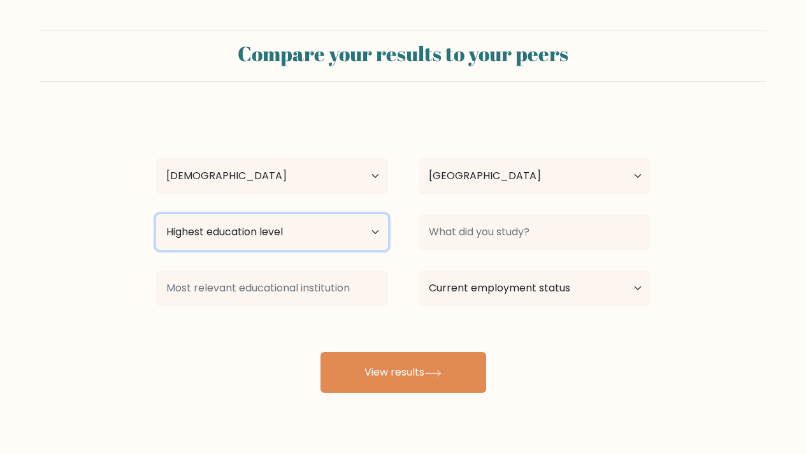
click at [322, 226] on select "Highest education level No schooling Primary Lower Secondary Upper Secondary Oc…" at bounding box center [272, 232] width 232 height 36
click at [156, 214] on select "Highest education level No schooling Primary Lower Secondary Upper Secondary Oc…" at bounding box center [272, 232] width 232 height 36
click at [317, 229] on select "Highest education level No schooling Primary Lower Secondary Upper Secondary Oc…" at bounding box center [272, 232] width 232 height 36
select select "bachelors_degree"
click at [156, 214] on select "Highest education level No schooling Primary Lower Secondary Upper Secondary Oc…" at bounding box center [272, 232] width 232 height 36
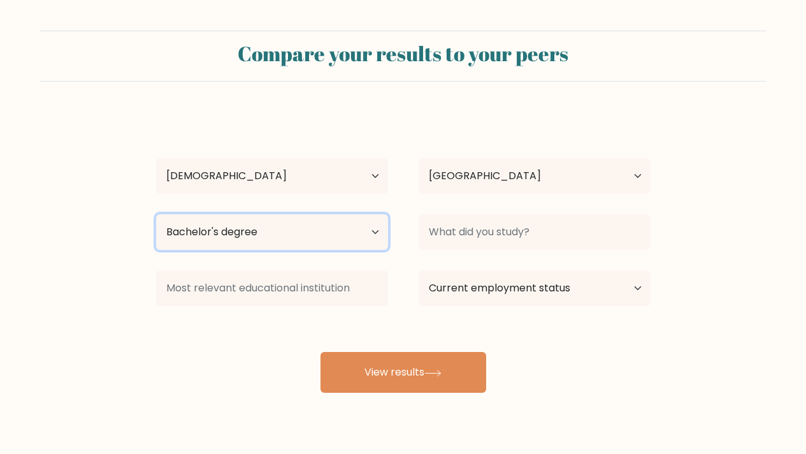
click at [285, 240] on select "Highest education level No schooling Primary Lower Secondary Upper Secondary Oc…" at bounding box center [272, 232] width 232 height 36
click at [156, 214] on select "Highest education level No schooling Primary Lower Secondary Upper Secondary Oc…" at bounding box center [272, 232] width 232 height 36
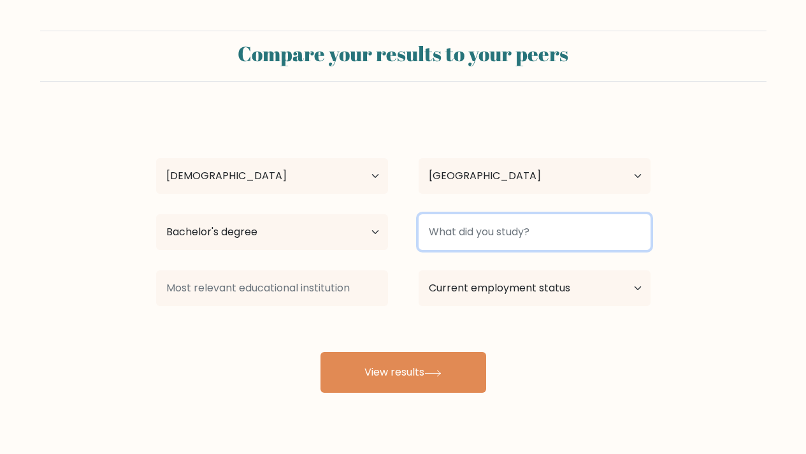
click at [454, 235] on input at bounding box center [535, 232] width 232 height 36
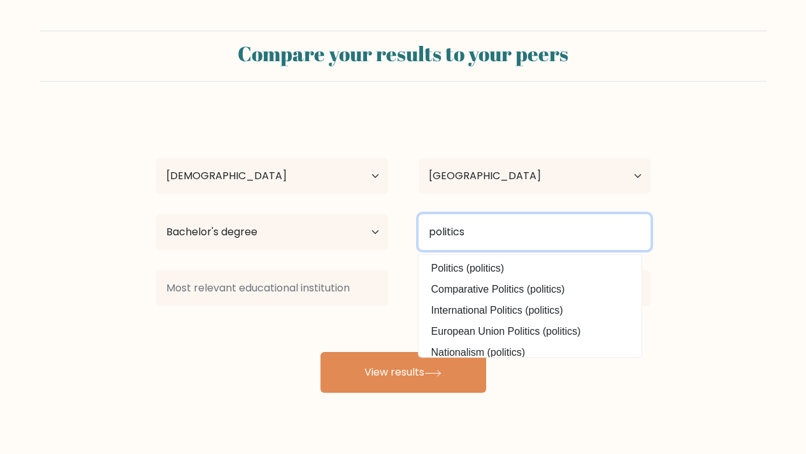
type input "politics"
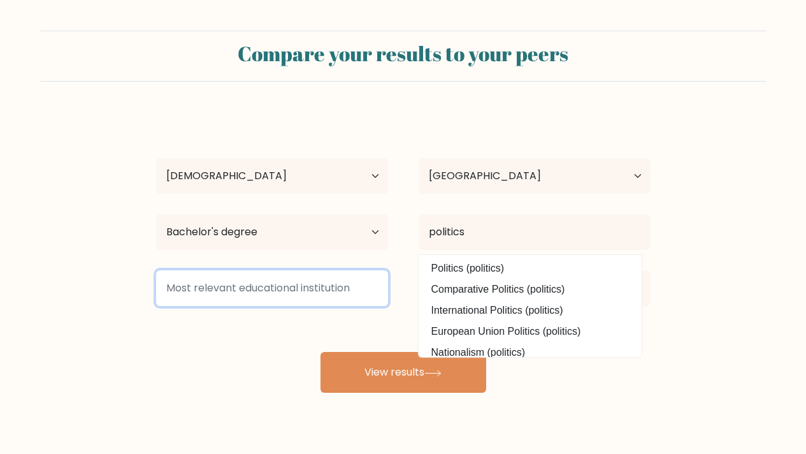
click at [239, 289] on input at bounding box center [272, 288] width 232 height 36
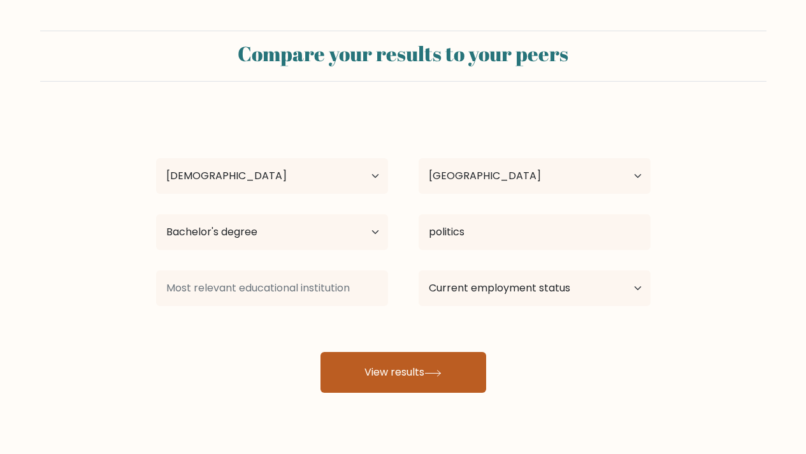
click at [385, 358] on button "View results" at bounding box center [403, 372] width 166 height 41
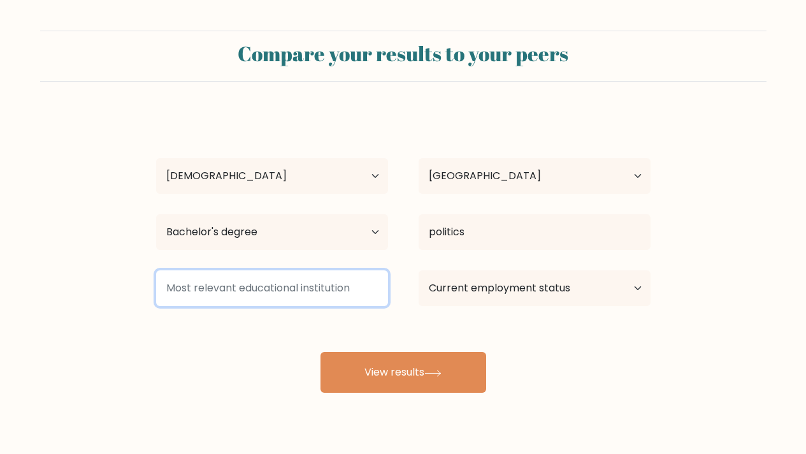
click at [308, 287] on input at bounding box center [272, 288] width 232 height 36
type input "o"
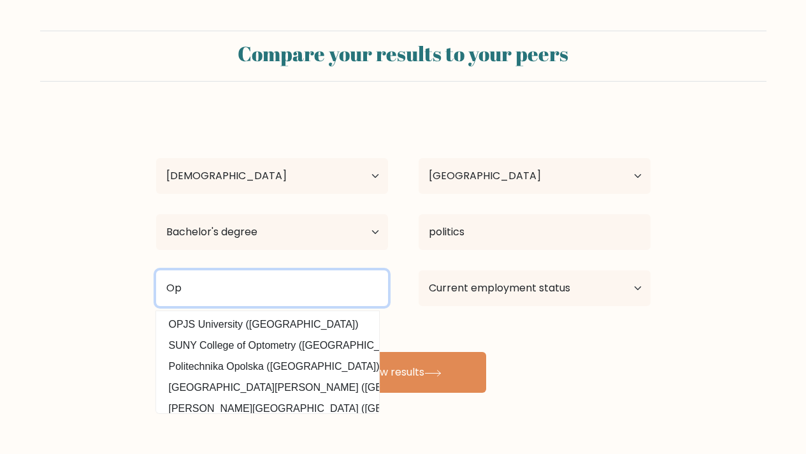
type input "O"
type input "U"
type input "O"
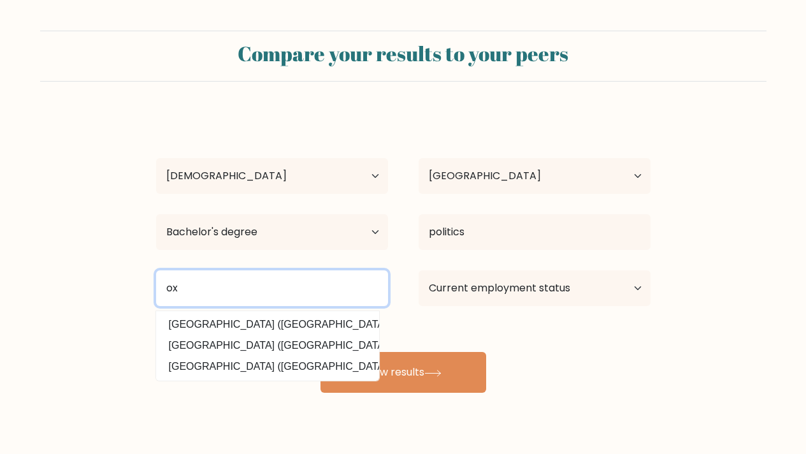
type input "o"
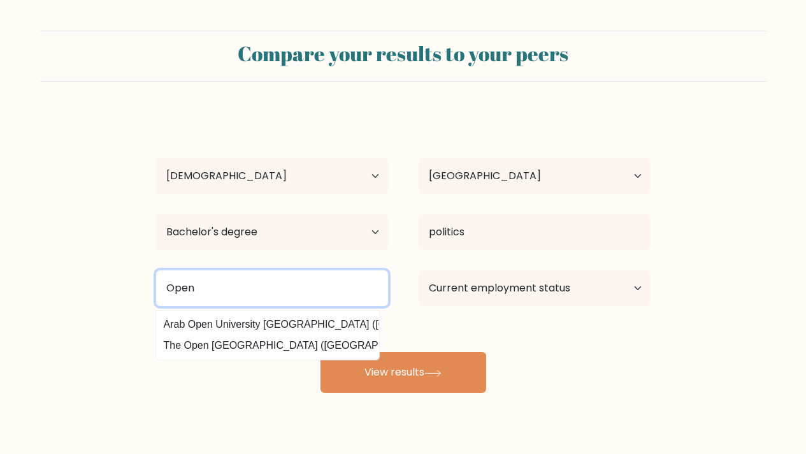
scroll to position [0, 8]
click at [274, 297] on input "Open" at bounding box center [272, 288] width 232 height 36
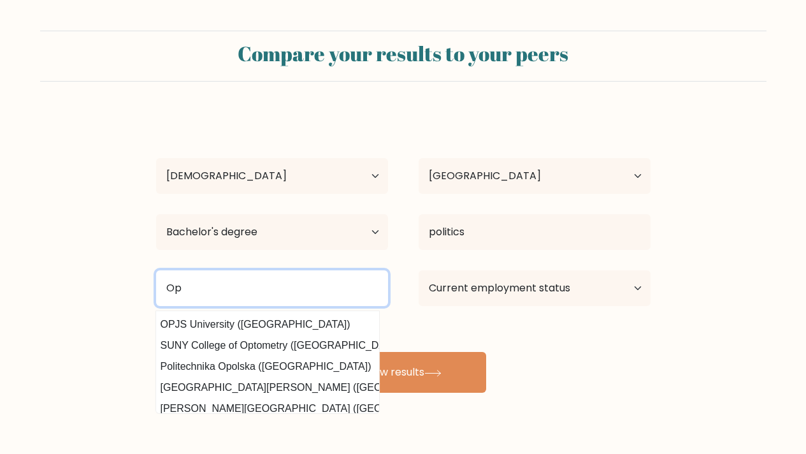
type input "O"
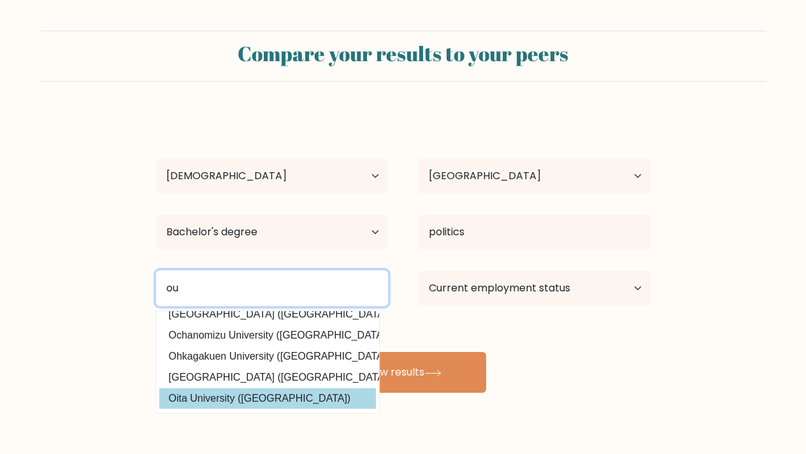
scroll to position [68, 0]
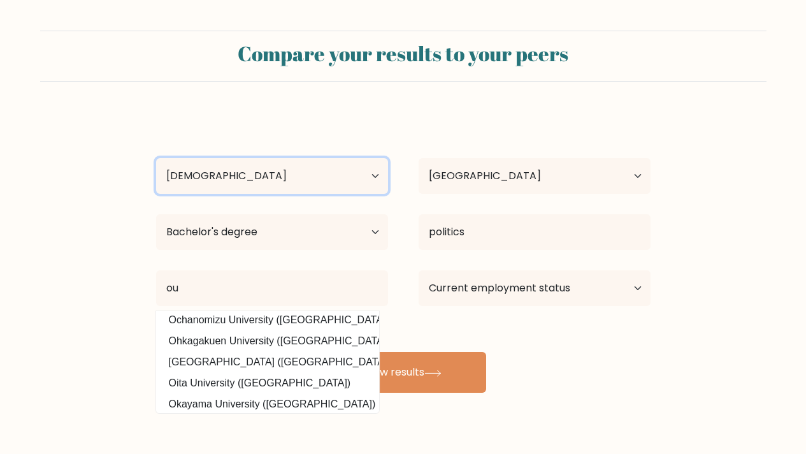
click at [312, 183] on select "Age Under 18 years old 18-24 years old 25-34 years old 35-44 years old 45-54 ye…" at bounding box center [272, 176] width 232 height 36
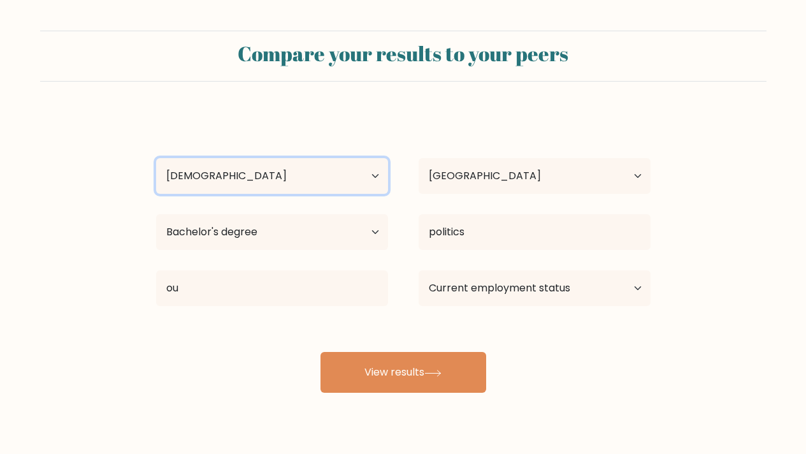
click at [290, 185] on select "Age Under 18 years old 18-24 years old 25-34 years old 35-44 years old 45-54 ye…" at bounding box center [272, 176] width 232 height 36
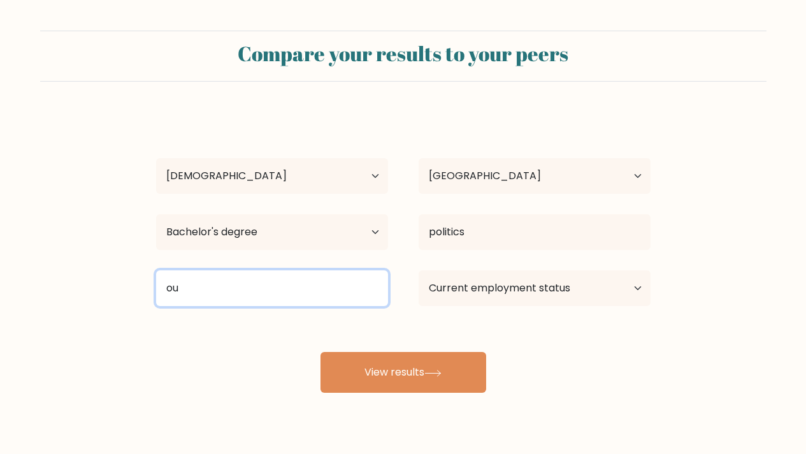
click at [306, 277] on input "ou" at bounding box center [272, 288] width 232 height 36
click at [306, 283] on input "ou" at bounding box center [272, 288] width 232 height 36
type input "o"
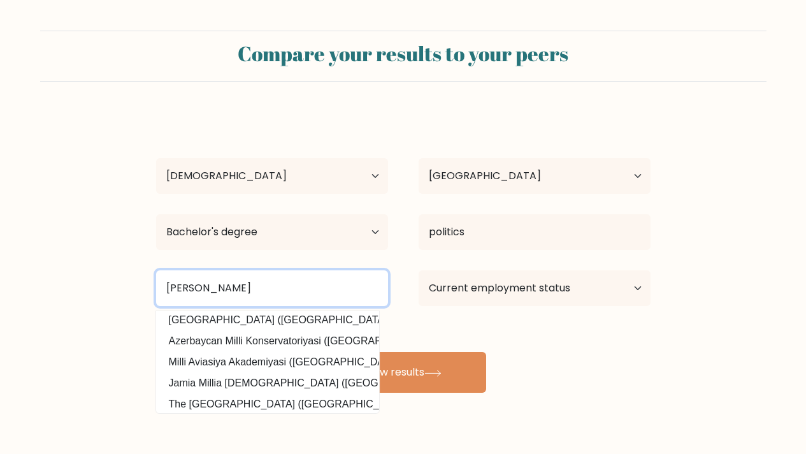
scroll to position [0, 0]
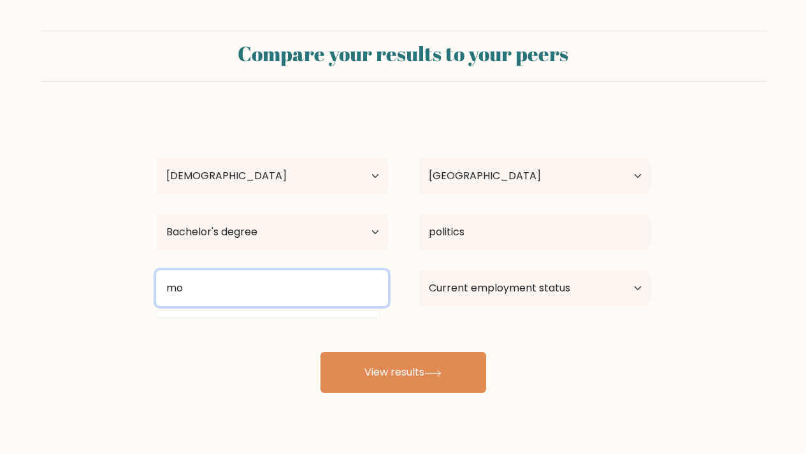
type input "m"
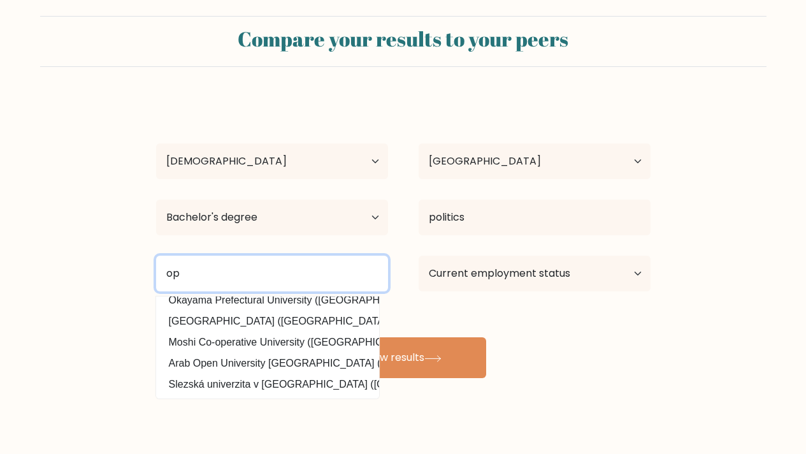
scroll to position [24, 0]
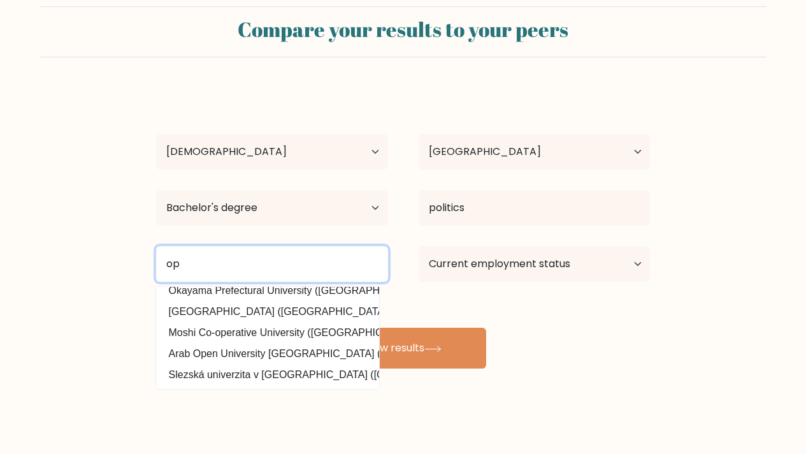
type input "o"
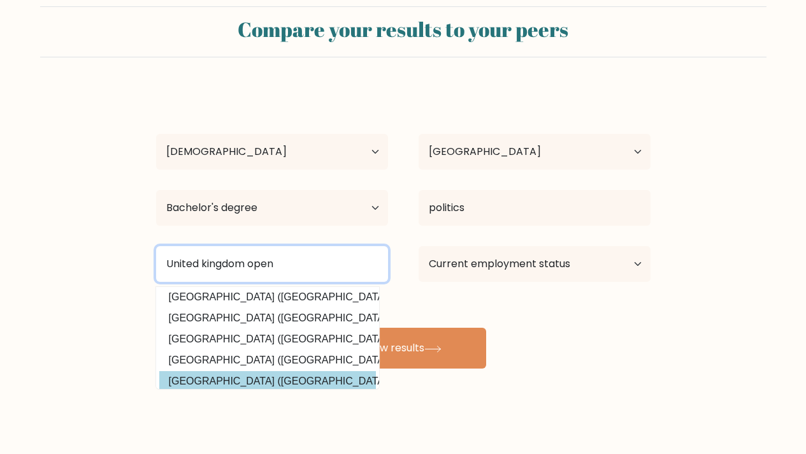
scroll to position [0, 0]
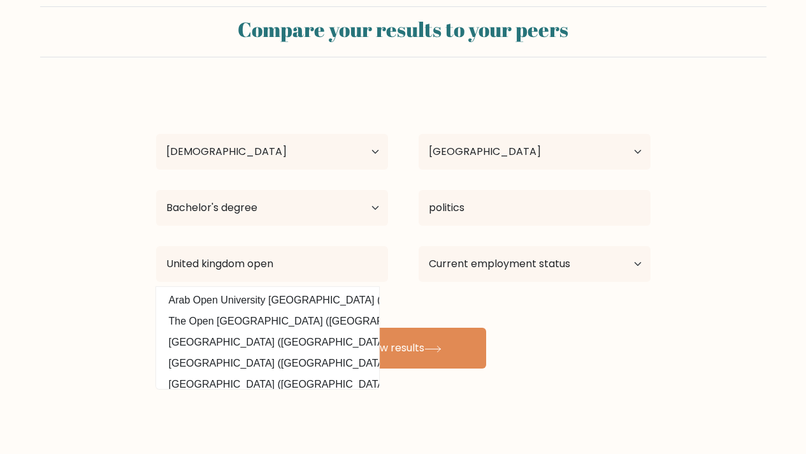
click at [110, 289] on form "Compare your results to your peers Ali Aydogdu Age Under 18 years old 18-24 yea…" at bounding box center [403, 187] width 806 height 362
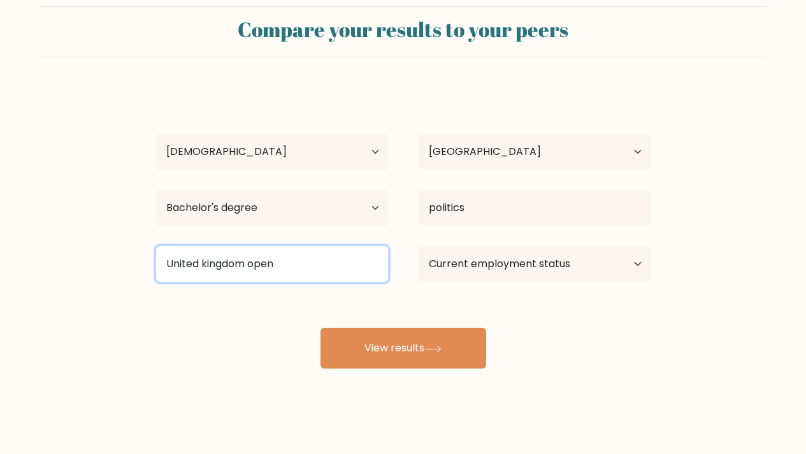
click at [310, 271] on input "United kingdom open" at bounding box center [272, 264] width 232 height 36
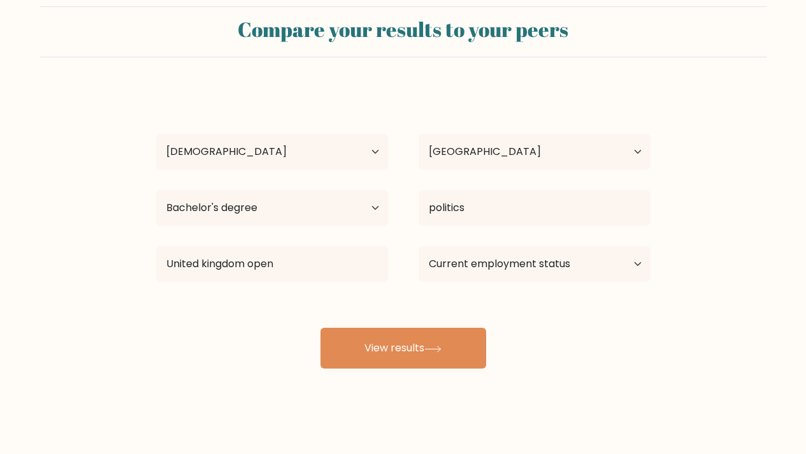
click at [272, 311] on div "Ali Aydogdu Age Under 18 years old 18-24 years old 25-34 years old 35-44 years …" at bounding box center [403, 228] width 510 height 280
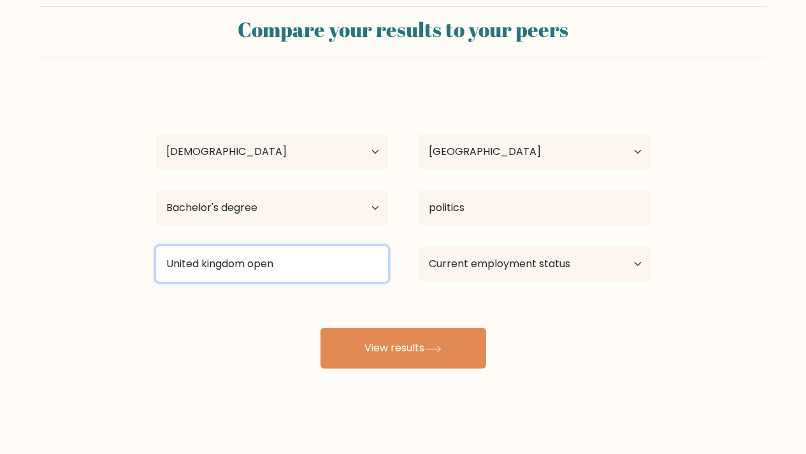
drag, startPoint x: 244, startPoint y: 262, endPoint x: 147, endPoint y: 256, distance: 97.0
click at [147, 256] on div "United kingdom open Arab Open University Lebanon (Lebanon) The Open University …" at bounding box center [272, 264] width 262 height 46
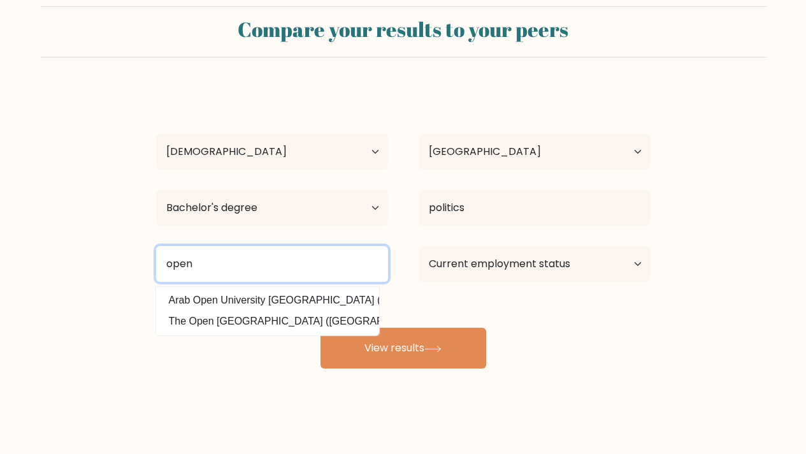
click at [287, 278] on input "open" at bounding box center [272, 264] width 232 height 36
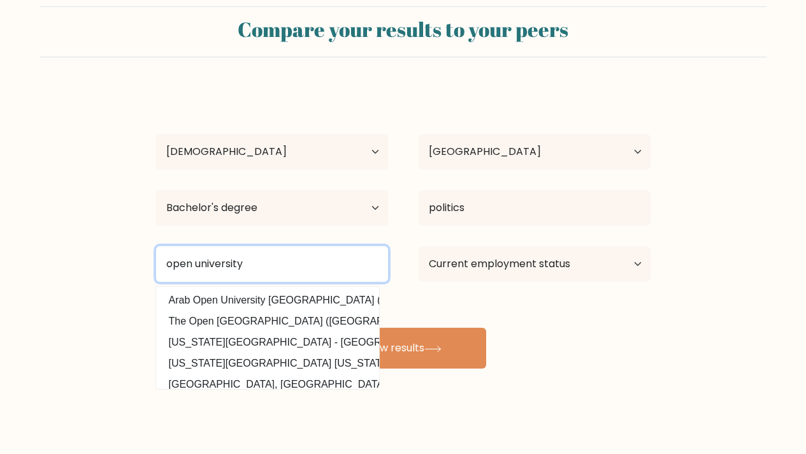
type input "open university"
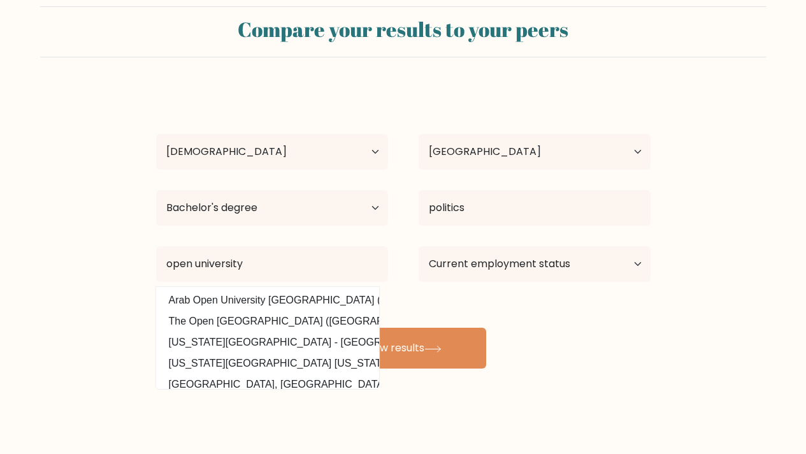
drag, startPoint x: 0, startPoint y: 167, endPoint x: 7, endPoint y: 168, distance: 7.1
click at [0, 168] on form "Compare your results to your peers Ali Aydogdu Age Under 18 years old 18-24 yea…" at bounding box center [403, 187] width 806 height 362
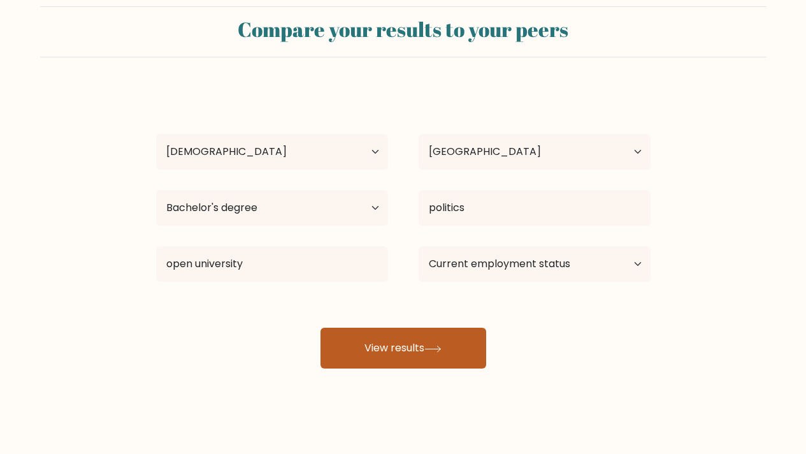
click at [413, 358] on button "View results" at bounding box center [403, 347] width 166 height 41
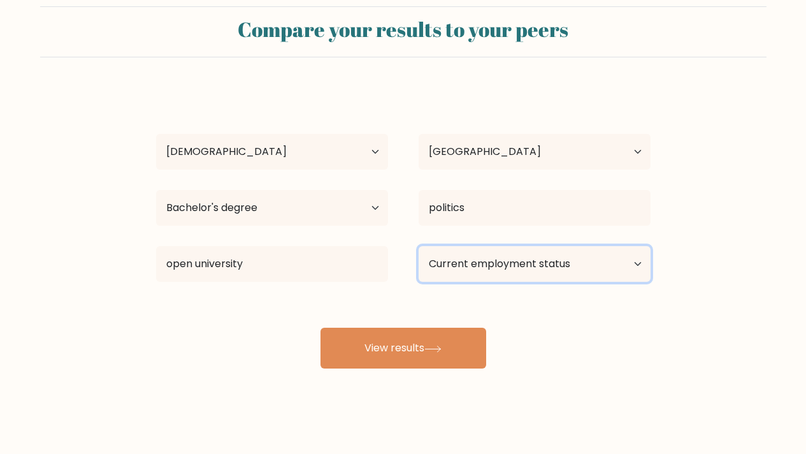
click at [473, 270] on select "Current employment status Employed Student Retired Other / prefer not to answer" at bounding box center [535, 264] width 232 height 36
select select "student"
click at [419, 246] on select "Current employment status Employed Student Retired Other / prefer not to answer" at bounding box center [535, 264] width 232 height 36
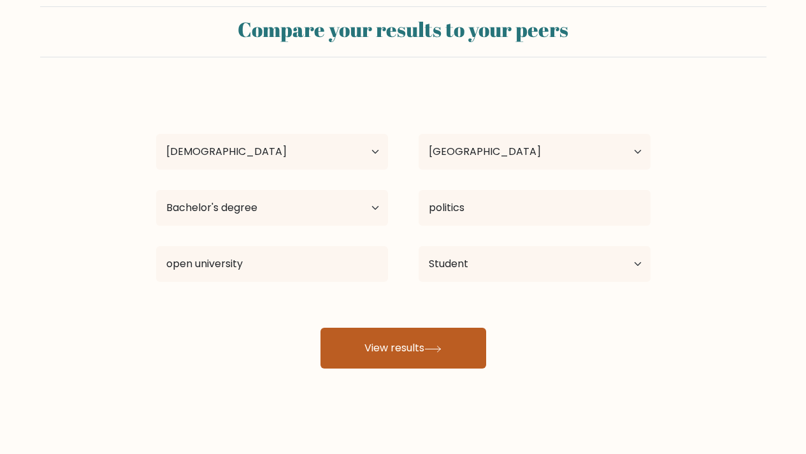
click at [449, 355] on button "View results" at bounding box center [403, 347] width 166 height 41
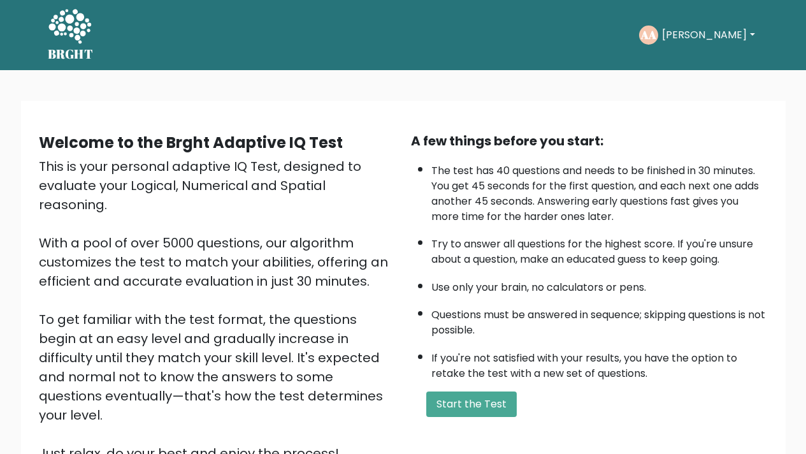
scroll to position [128, 0]
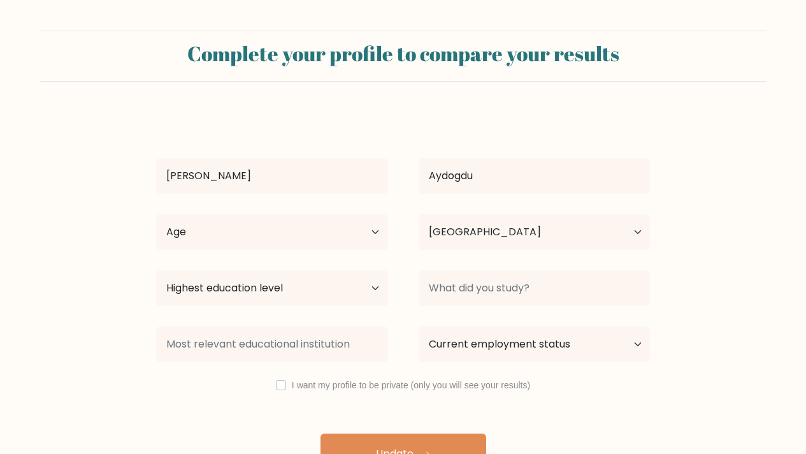
select select "GB"
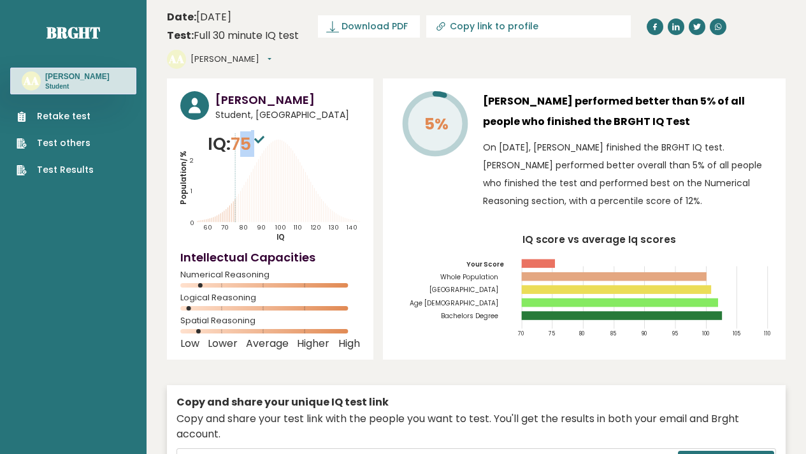
drag, startPoint x: 252, startPoint y: 117, endPoint x: 260, endPoint y: 120, distance: 8.3
click at [260, 132] on span "75" at bounding box center [249, 144] width 37 height 24
click at [261, 130] on sup at bounding box center [259, 139] width 17 height 18
